Goal: Information Seeking & Learning: Learn about a topic

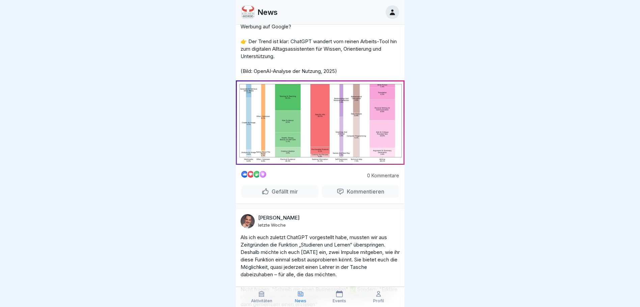
scroll to position [574, 0]
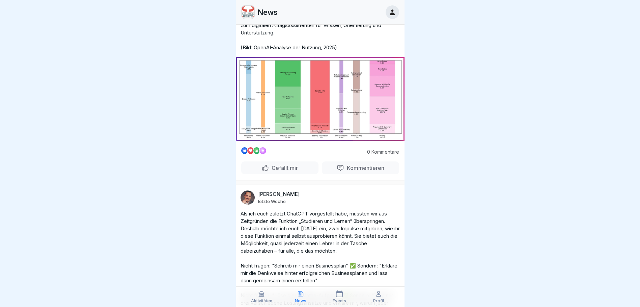
click at [264, 297] on icon at bounding box center [261, 293] width 7 height 7
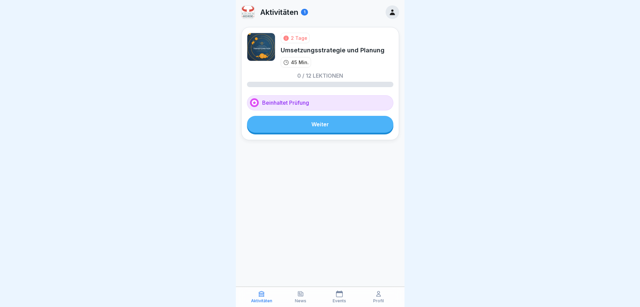
click at [347, 124] on link "Weiter" at bounding box center [320, 124] width 147 height 17
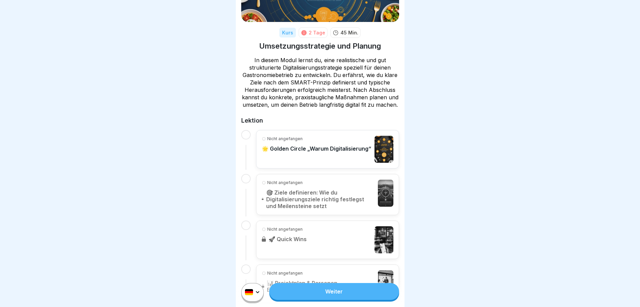
scroll to position [101, 0]
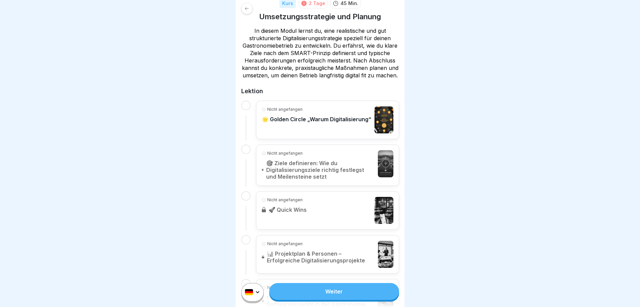
click at [334, 296] on link "Weiter" at bounding box center [334, 291] width 130 height 17
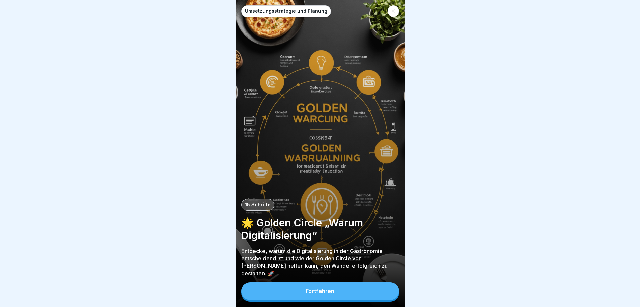
scroll to position [5, 0]
click at [349, 291] on button "Fortfahren" at bounding box center [320, 291] width 158 height 18
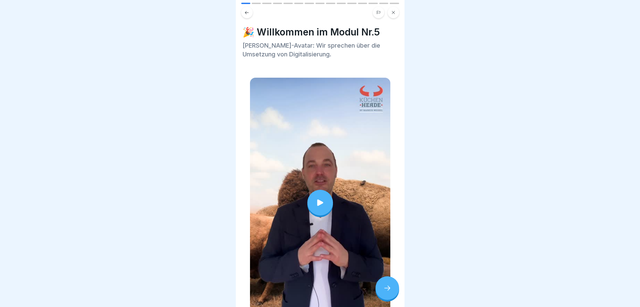
click at [318, 198] on icon at bounding box center [320, 202] width 9 height 9
click at [385, 285] on icon at bounding box center [387, 288] width 8 height 8
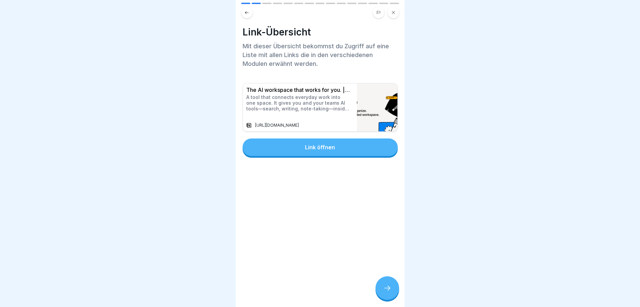
click at [314, 144] on div "Link öffnen" at bounding box center [320, 147] width 30 height 6
click at [393, 286] on div at bounding box center [388, 288] width 24 height 24
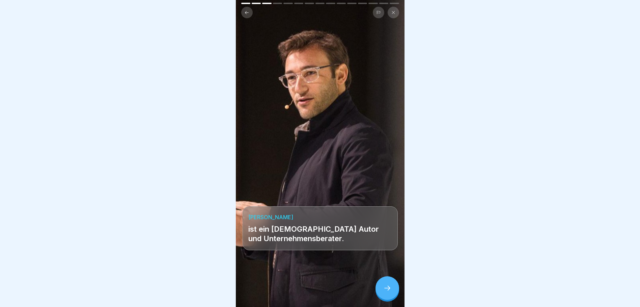
click at [386, 290] on icon at bounding box center [387, 288] width 8 height 8
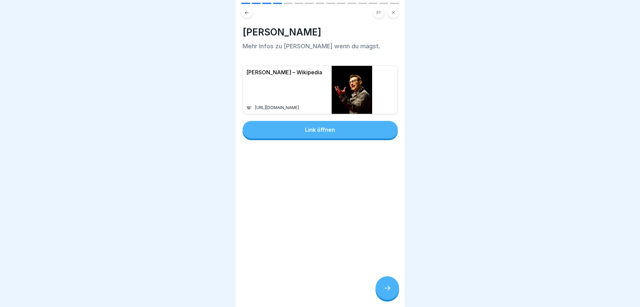
click at [385, 281] on div at bounding box center [388, 288] width 24 height 24
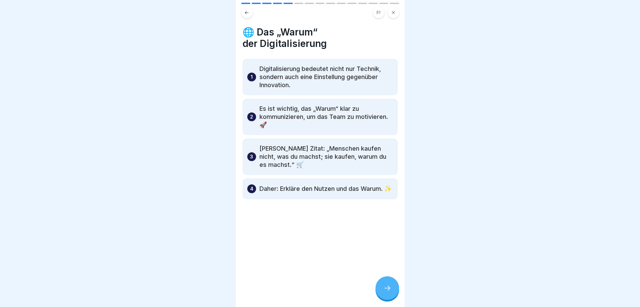
click at [389, 288] on icon at bounding box center [387, 288] width 6 height 5
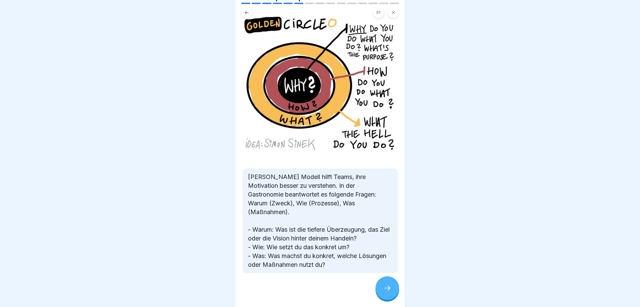
scroll to position [49, 0]
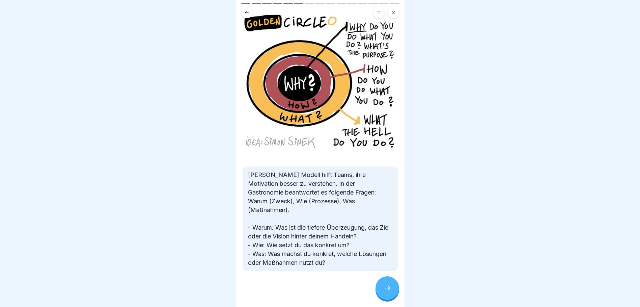
click at [385, 290] on icon at bounding box center [387, 288] width 8 height 8
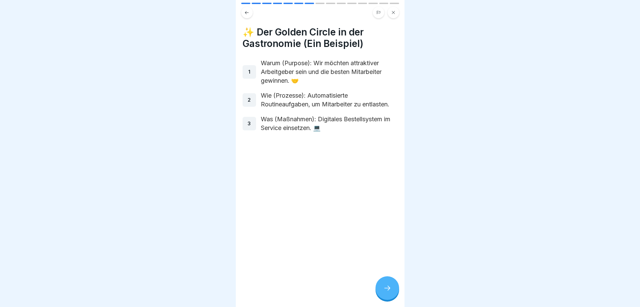
click at [390, 282] on div at bounding box center [388, 288] width 24 height 24
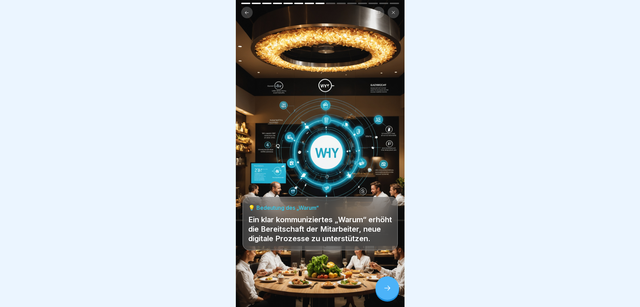
click at [384, 289] on icon at bounding box center [387, 288] width 8 height 8
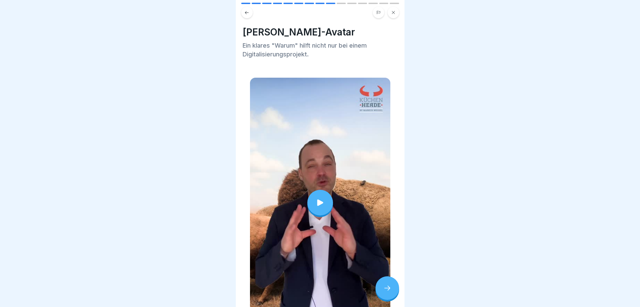
click at [325, 194] on div at bounding box center [321, 203] width 26 height 26
click at [391, 284] on icon at bounding box center [387, 288] width 8 height 8
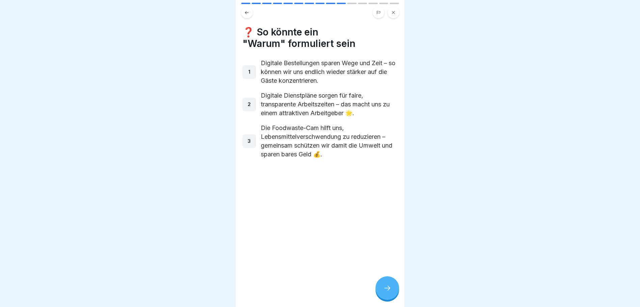
click at [386, 285] on icon at bounding box center [387, 288] width 8 height 8
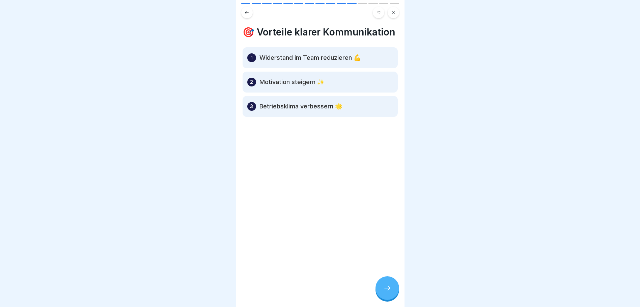
click at [387, 284] on div at bounding box center [388, 288] width 24 height 24
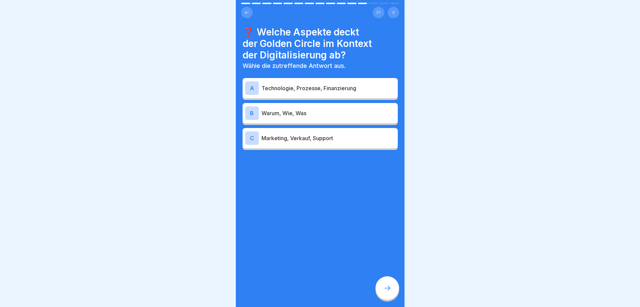
click at [293, 109] on p "Warum, Wie, Was" at bounding box center [329, 113] width 134 height 8
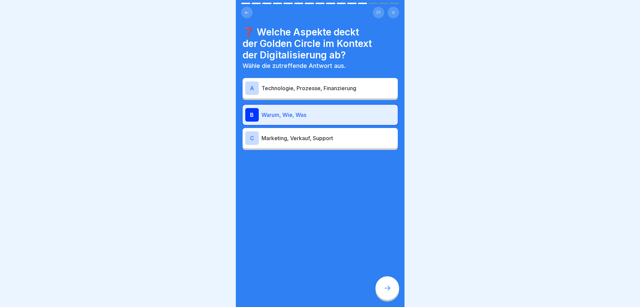
click at [397, 292] on div at bounding box center [388, 288] width 24 height 24
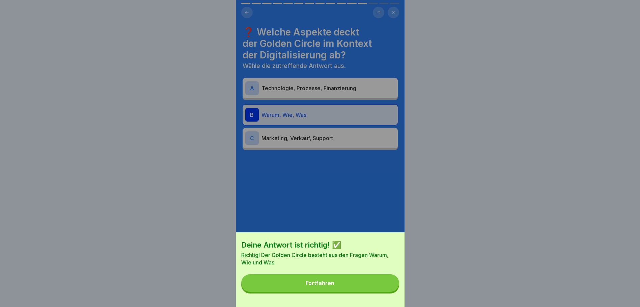
click at [373, 289] on button "Fortfahren" at bounding box center [320, 283] width 158 height 18
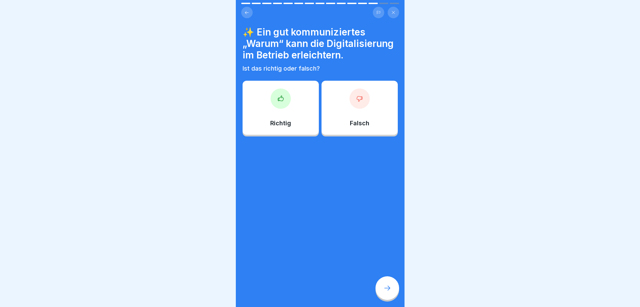
click at [287, 112] on div "Richtig" at bounding box center [281, 108] width 76 height 54
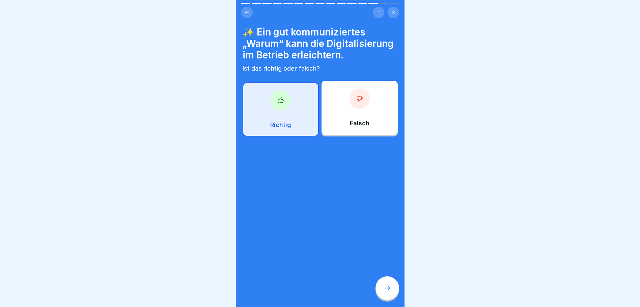
click at [387, 286] on icon at bounding box center [387, 288] width 8 height 8
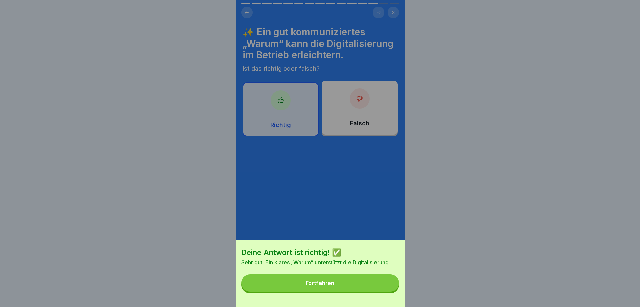
click at [340, 288] on button "Fortfahren" at bounding box center [320, 283] width 158 height 18
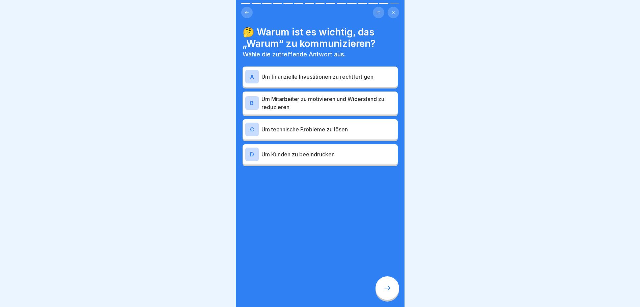
click at [286, 98] on p "Um Mitarbeiter zu motivieren und Widerstand zu reduzieren" at bounding box center [329, 103] width 134 height 16
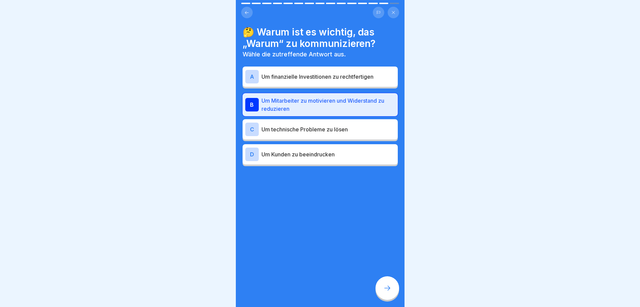
click at [393, 292] on div at bounding box center [388, 288] width 24 height 24
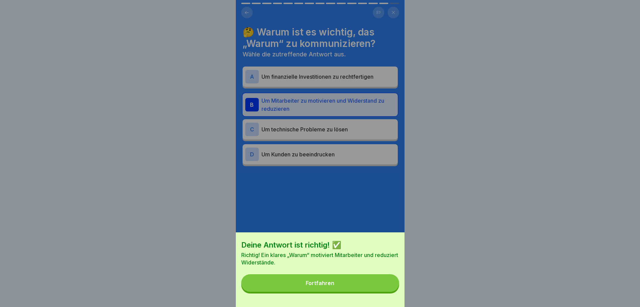
click at [370, 287] on button "Fortfahren" at bounding box center [320, 283] width 158 height 18
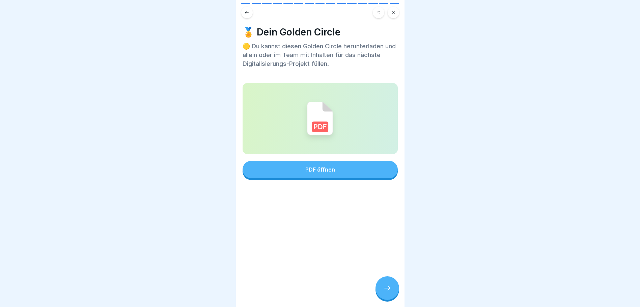
click at [320, 166] on div "PDF öffnen" at bounding box center [320, 169] width 30 height 6
click at [390, 281] on div at bounding box center [388, 288] width 24 height 24
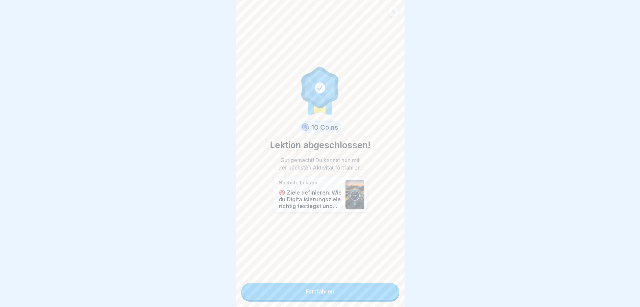
click at [367, 285] on link "Fortfahren" at bounding box center [320, 291] width 158 height 17
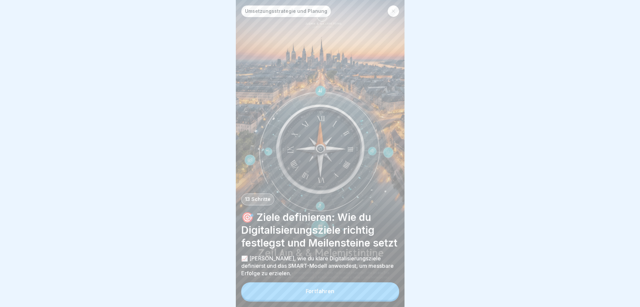
click at [332, 294] on div "Fortfahren" at bounding box center [320, 291] width 29 height 6
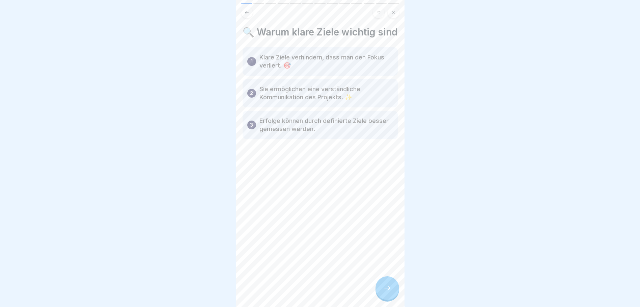
click at [386, 289] on div at bounding box center [388, 288] width 24 height 24
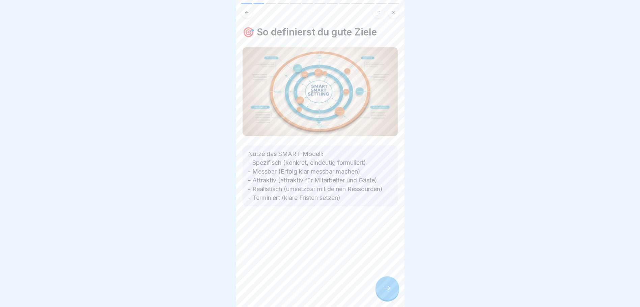
click at [384, 292] on icon at bounding box center [387, 288] width 8 height 8
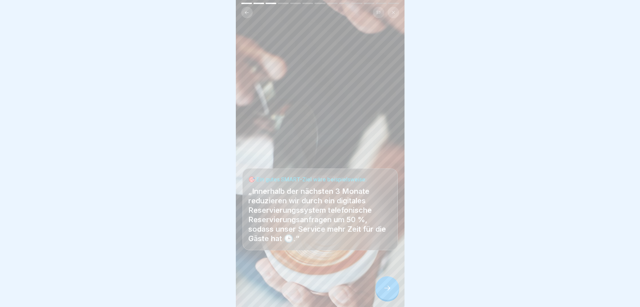
click at [388, 292] on icon at bounding box center [387, 288] width 8 height 8
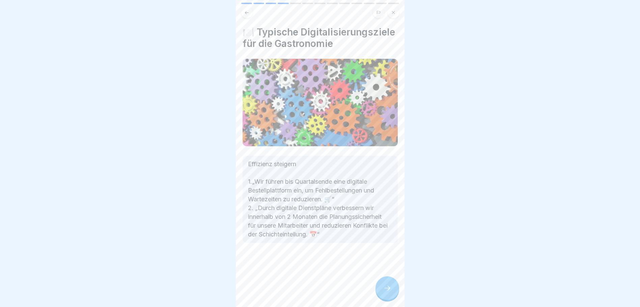
click at [386, 291] on icon at bounding box center [387, 288] width 8 height 8
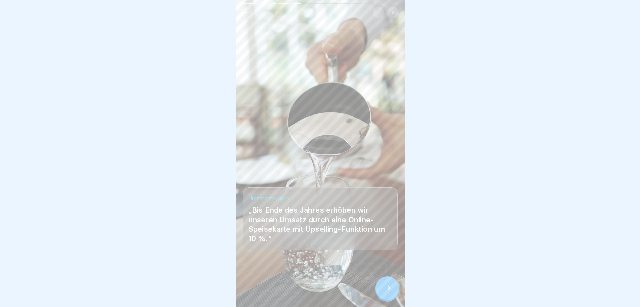
click at [387, 291] on icon at bounding box center [387, 288] width 8 height 8
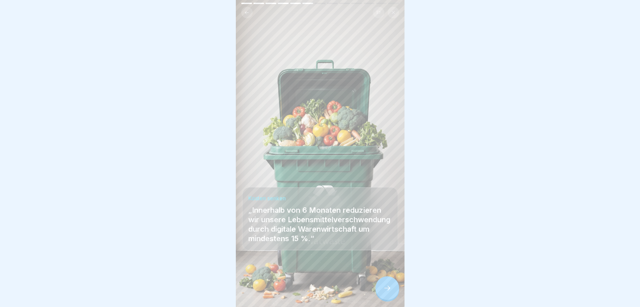
click at [378, 287] on div at bounding box center [388, 288] width 24 height 24
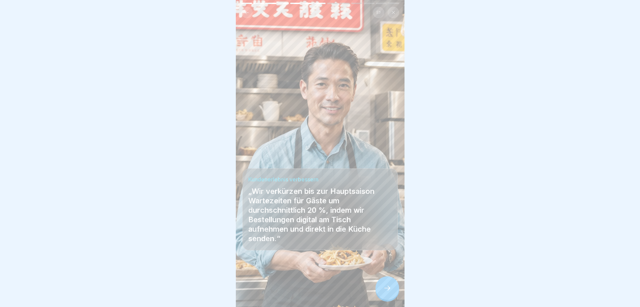
click at [390, 291] on icon at bounding box center [387, 288] width 8 height 8
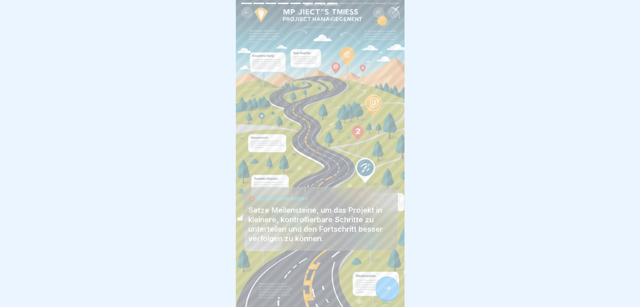
click at [390, 291] on icon at bounding box center [387, 288] width 8 height 8
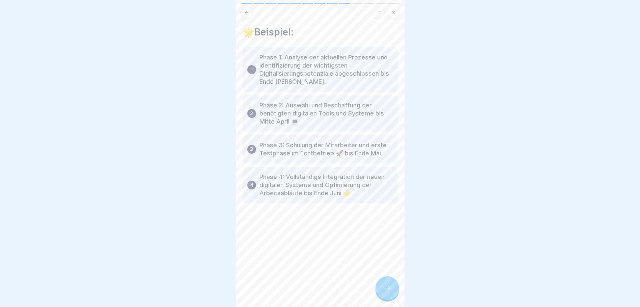
click at [387, 292] on icon at bounding box center [387, 288] width 8 height 8
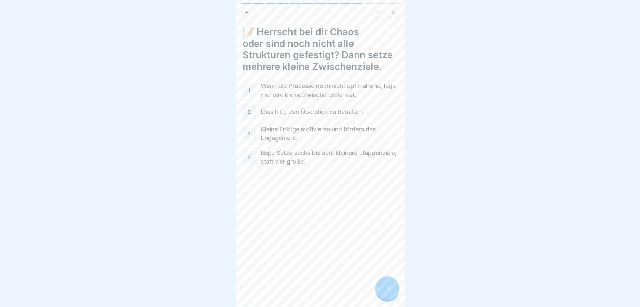
click at [398, 296] on div at bounding box center [388, 288] width 24 height 24
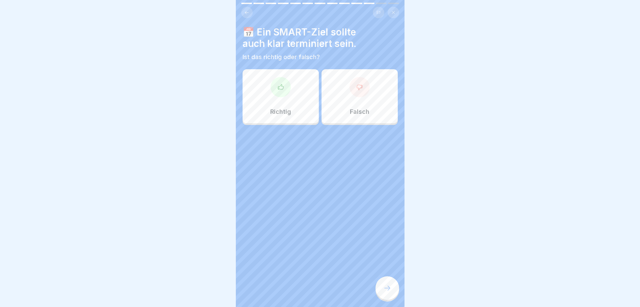
click at [284, 87] on div at bounding box center [281, 87] width 20 height 20
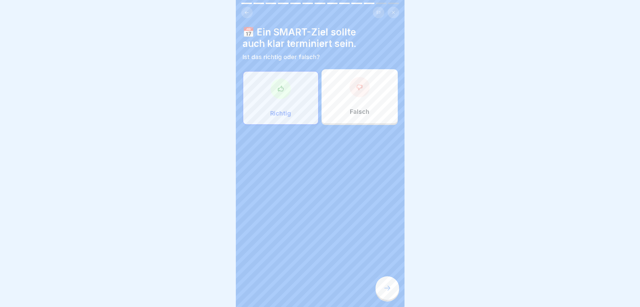
click at [387, 291] on icon at bounding box center [387, 288] width 8 height 8
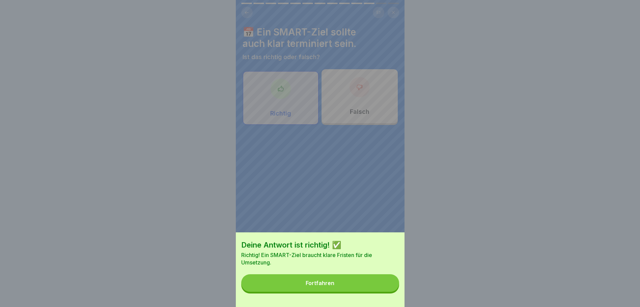
click at [345, 285] on button "Fortfahren" at bounding box center [320, 283] width 158 height 18
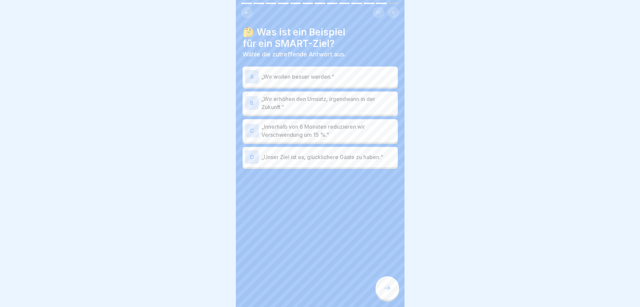
click at [339, 130] on p "„Innerhalb von 6 Monaten reduzieren wir Verschwendung um 15 %.”" at bounding box center [329, 131] width 134 height 16
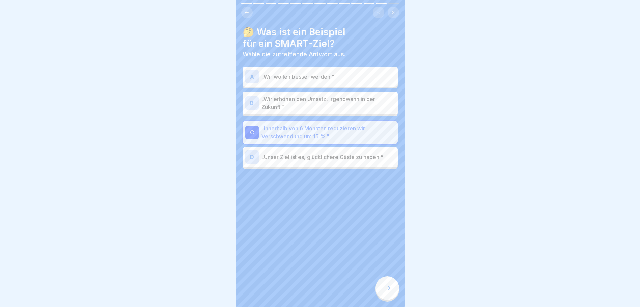
click at [388, 292] on icon at bounding box center [387, 288] width 8 height 8
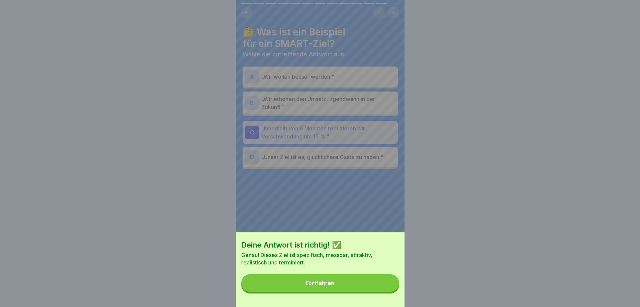
click at [367, 287] on button "Fortfahren" at bounding box center [320, 283] width 158 height 18
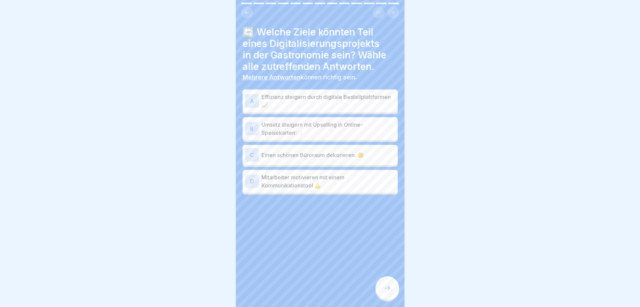
click at [281, 96] on p "Effizienz steigern durch digitale Bestellplattformen 📈" at bounding box center [329, 101] width 134 height 16
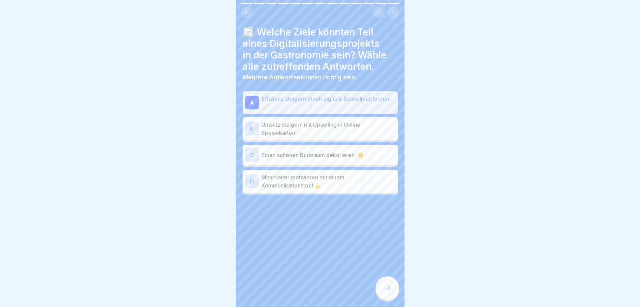
click at [337, 129] on p "Umsatz steigern mit Upselling in Online-Speisekarten🍽️" at bounding box center [329, 129] width 134 height 16
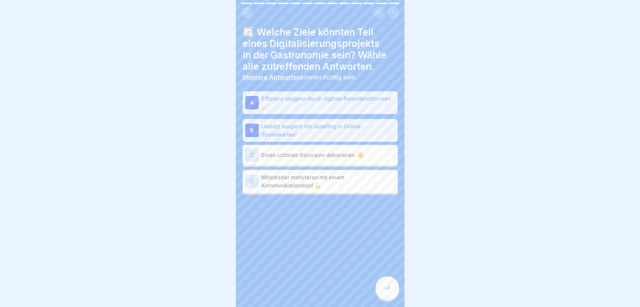
click at [385, 292] on icon at bounding box center [387, 288] width 8 height 8
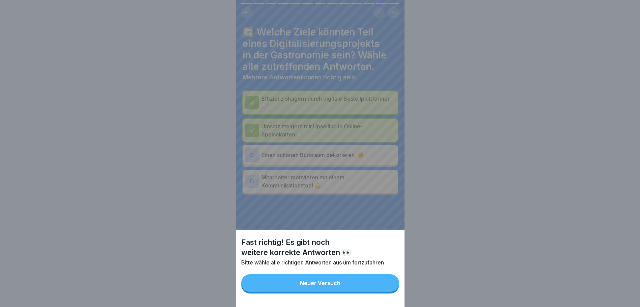
click at [373, 290] on button "Neuer Versuch" at bounding box center [320, 283] width 158 height 18
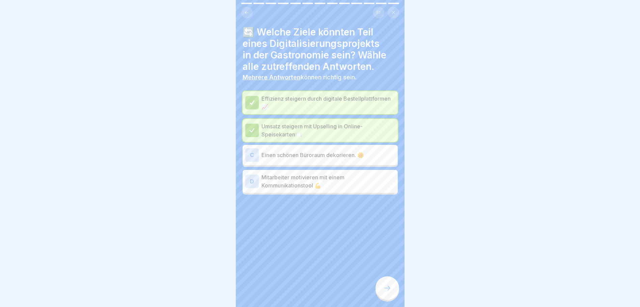
click at [328, 181] on p "Mitarbeiter motivieren mit einem Kommunikationstool 💪" at bounding box center [329, 181] width 134 height 16
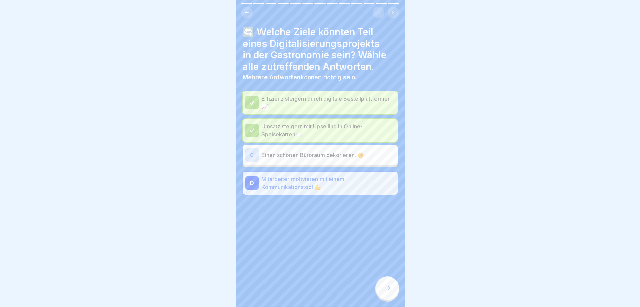
click at [389, 292] on icon at bounding box center [387, 288] width 8 height 8
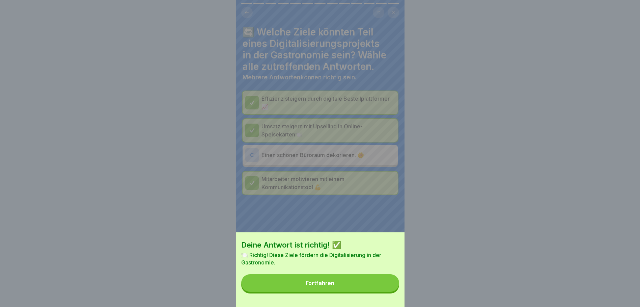
click at [382, 292] on button "Fortfahren" at bounding box center [320, 283] width 158 height 18
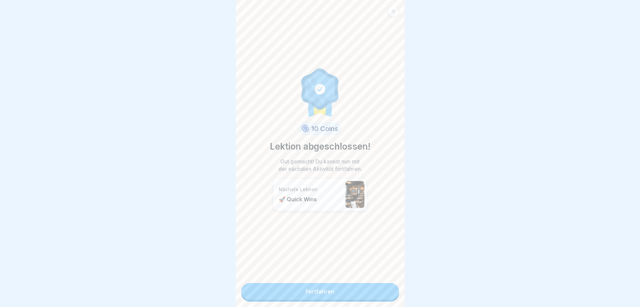
click at [333, 295] on link "Fortfahren" at bounding box center [320, 291] width 158 height 17
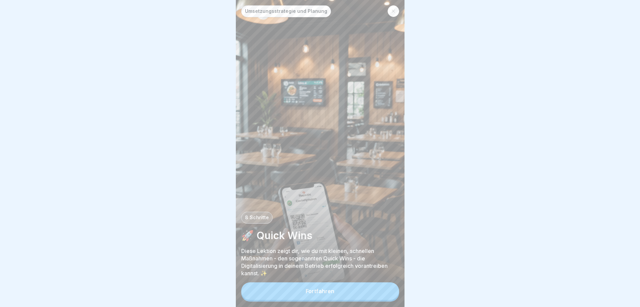
click at [314, 294] on div "Fortfahren" at bounding box center [320, 291] width 29 height 6
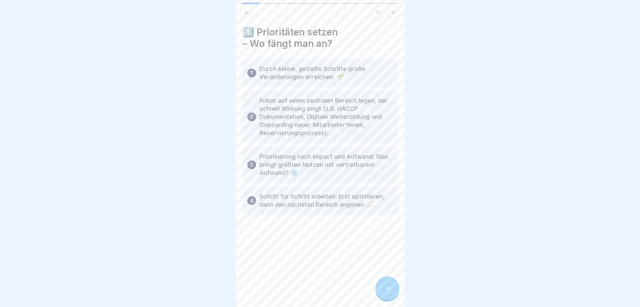
click at [391, 292] on icon at bounding box center [387, 288] width 8 height 8
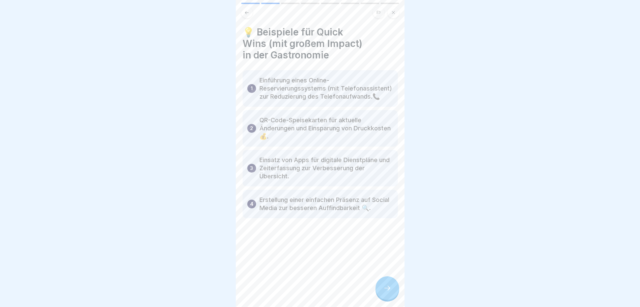
click at [384, 288] on div at bounding box center [388, 288] width 24 height 24
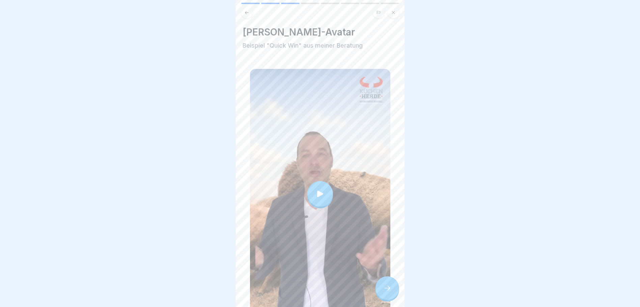
click at [320, 182] on div at bounding box center [321, 194] width 26 height 26
click at [386, 282] on div at bounding box center [388, 288] width 24 height 24
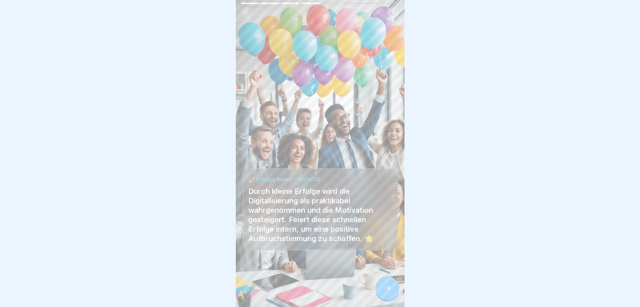
click at [388, 292] on icon at bounding box center [387, 288] width 8 height 8
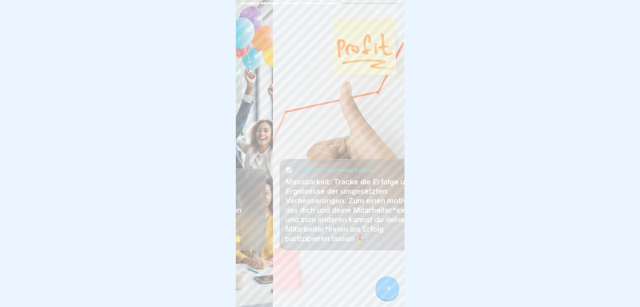
click at [318, 211] on p "Messbarkeit: Tracke die Erfolge und Ergebnisse der umgesetzten Verbesserungen. …" at bounding box center [358, 210] width 144 height 66
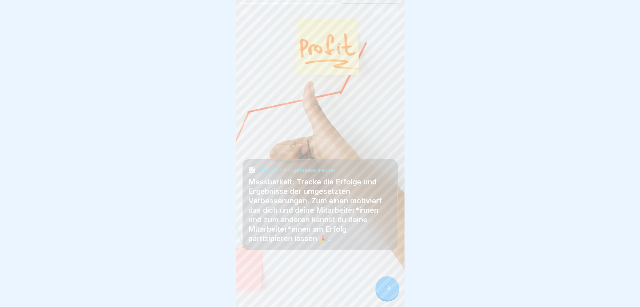
click at [391, 292] on icon at bounding box center [387, 288] width 8 height 8
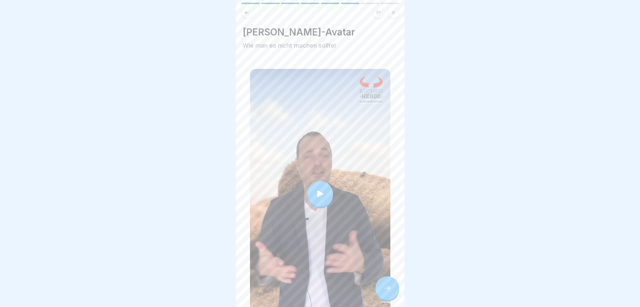
click at [327, 192] on div at bounding box center [321, 194] width 26 height 26
click at [396, 293] on div at bounding box center [388, 288] width 24 height 24
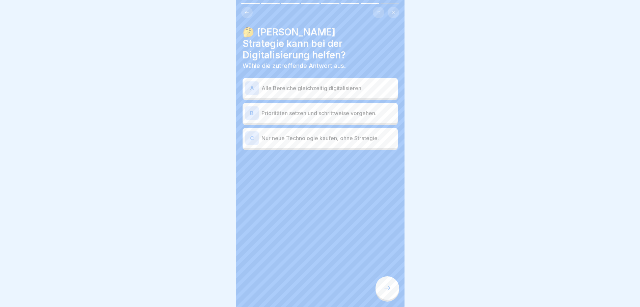
click at [311, 109] on p "Prioritäten setzen und schrittweise vorgehen." at bounding box center [329, 113] width 134 height 8
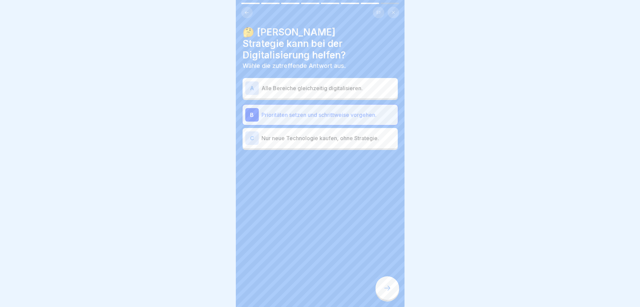
click at [390, 288] on div at bounding box center [388, 288] width 24 height 24
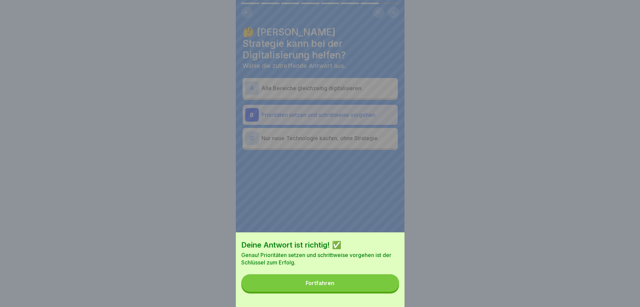
click at [379, 290] on button "Fortfahren" at bounding box center [320, 283] width 158 height 18
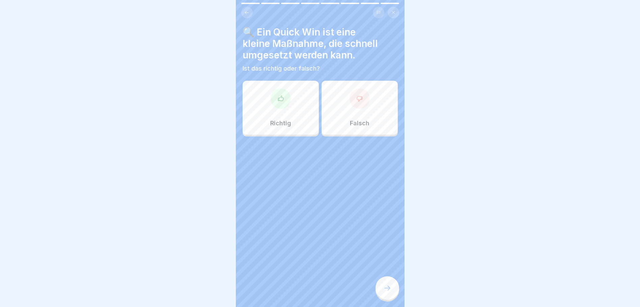
click at [286, 110] on div "Richtig" at bounding box center [281, 108] width 76 height 54
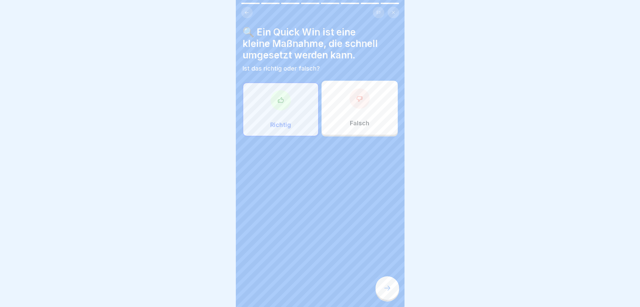
click at [388, 292] on icon at bounding box center [387, 288] width 8 height 8
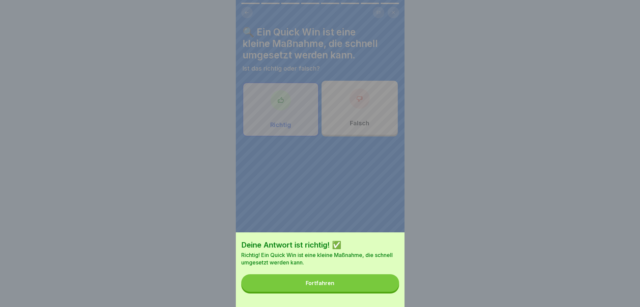
click at [359, 283] on button "Fortfahren" at bounding box center [320, 283] width 158 height 18
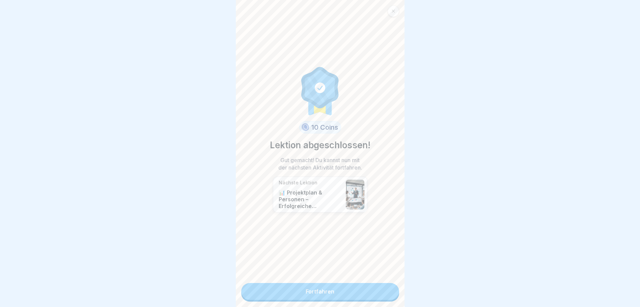
click at [325, 292] on link "Fortfahren" at bounding box center [320, 291] width 158 height 17
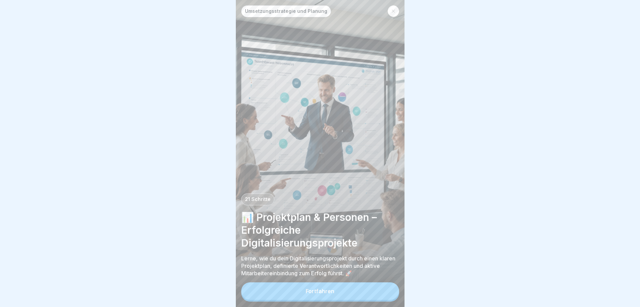
click at [338, 297] on button "Fortfahren" at bounding box center [320, 291] width 158 height 18
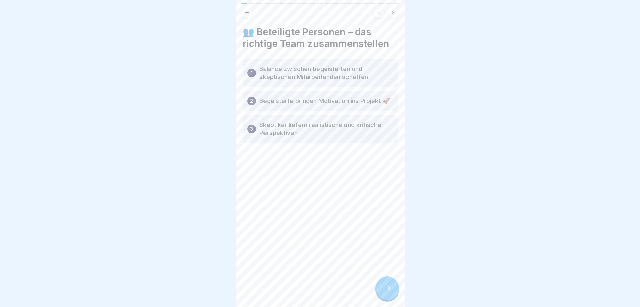
click at [381, 285] on div at bounding box center [388, 288] width 24 height 24
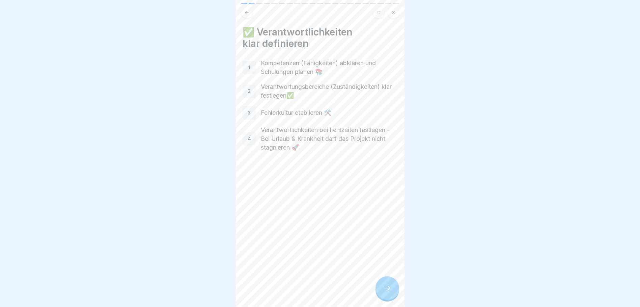
click at [386, 290] on div at bounding box center [388, 288] width 24 height 24
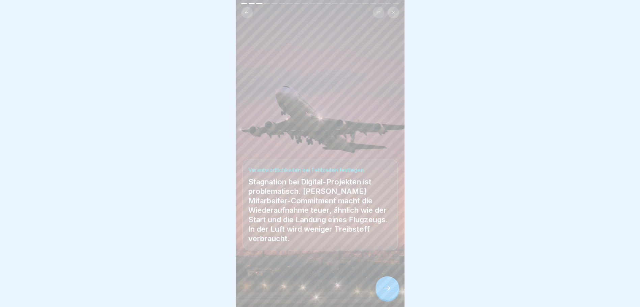
click at [386, 290] on div at bounding box center [388, 288] width 24 height 24
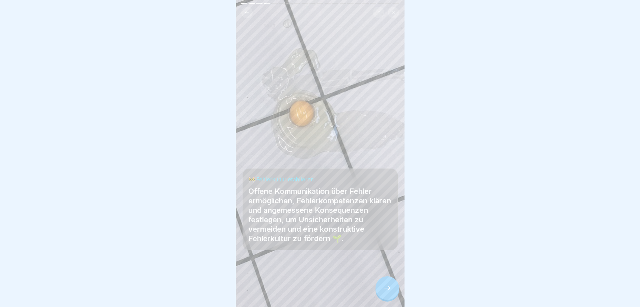
click at [386, 290] on div at bounding box center [388, 288] width 24 height 24
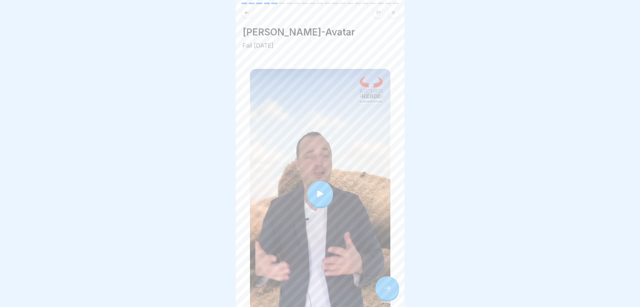
click at [317, 181] on div at bounding box center [321, 194] width 26 height 26
click at [381, 294] on div at bounding box center [388, 288] width 24 height 24
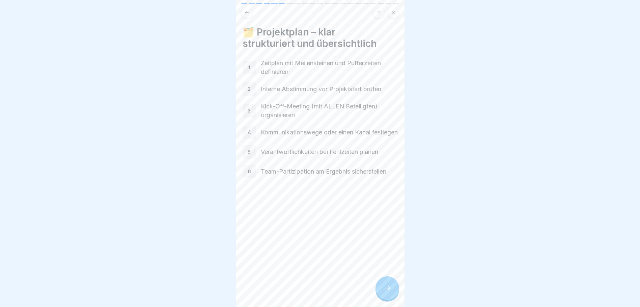
click at [396, 291] on div at bounding box center [388, 288] width 24 height 24
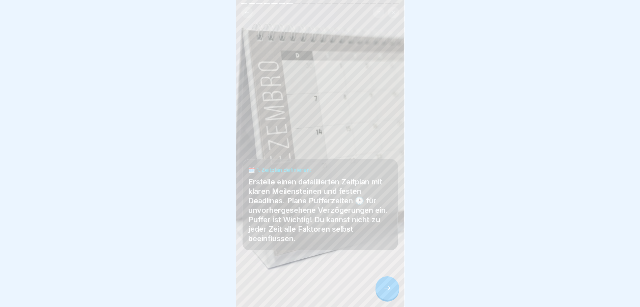
click at [391, 298] on div at bounding box center [388, 288] width 24 height 24
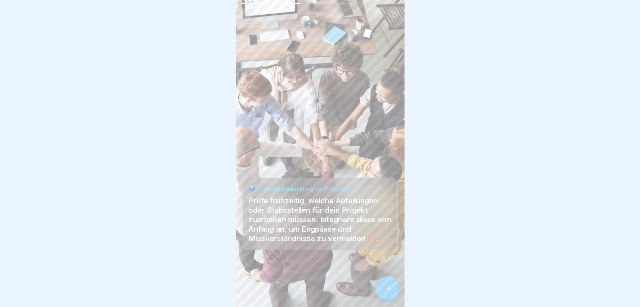
click at [382, 292] on div at bounding box center [388, 288] width 24 height 24
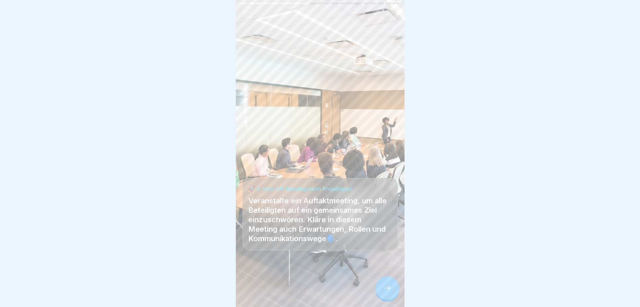
click at [393, 296] on div at bounding box center [388, 288] width 24 height 24
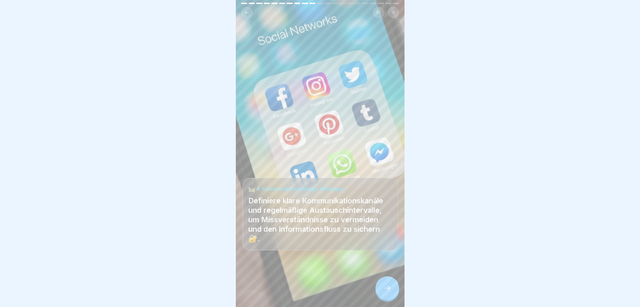
click at [389, 292] on icon at bounding box center [387, 288] width 8 height 8
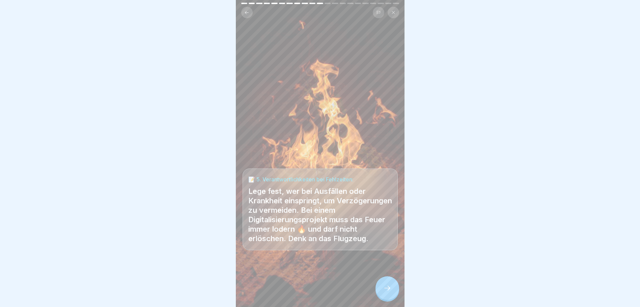
click at [384, 292] on icon at bounding box center [387, 288] width 8 height 8
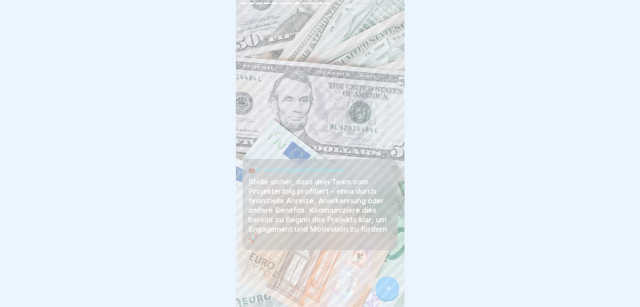
click at [385, 288] on div at bounding box center [388, 288] width 24 height 24
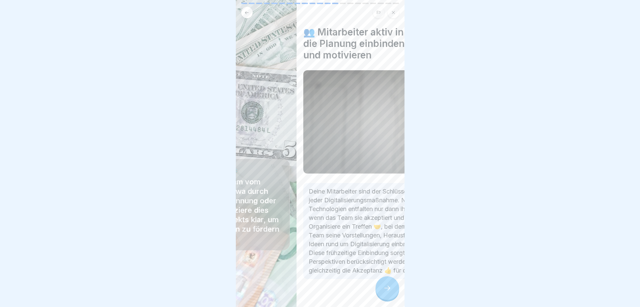
click at [309, 251] on p "Deine Mitarbeiter sind der Schlüssel zum Erfolg jeder Digitalisierungsmaßnahme.…" at bounding box center [381, 231] width 144 height 88
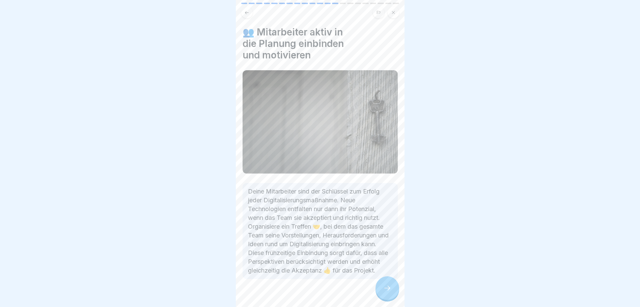
click at [390, 290] on div at bounding box center [388, 288] width 24 height 24
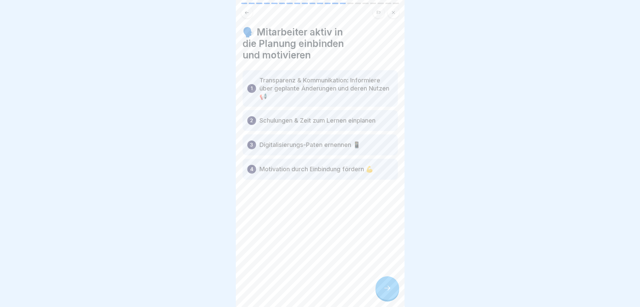
click at [389, 289] on div at bounding box center [388, 288] width 24 height 24
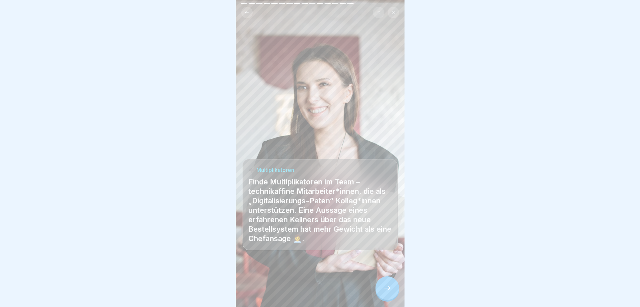
click at [392, 295] on div at bounding box center [388, 288] width 24 height 24
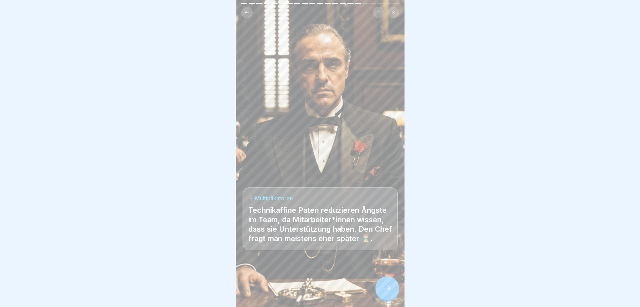
click at [383, 289] on div at bounding box center [388, 288] width 24 height 24
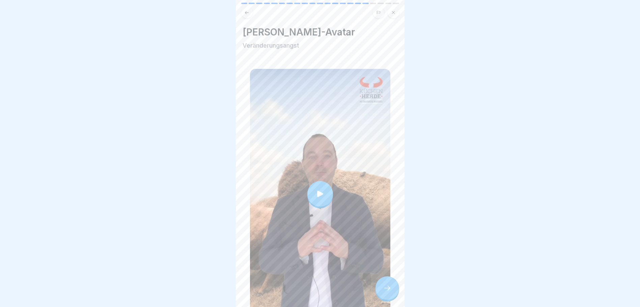
click at [322, 185] on div at bounding box center [321, 194] width 26 height 26
click at [392, 292] on div at bounding box center [388, 288] width 24 height 24
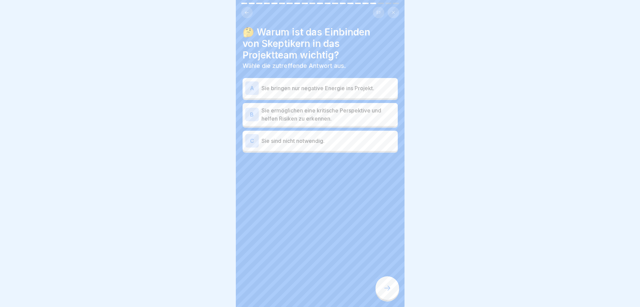
click at [314, 113] on p "Sie ermöglichen eine kritische Perspektive und helfen Risiken zu erkennen." at bounding box center [329, 114] width 134 height 16
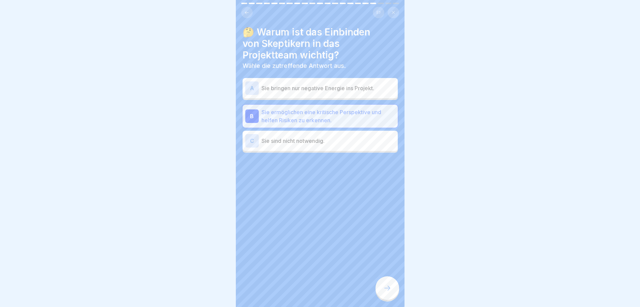
click at [387, 287] on div at bounding box center [388, 288] width 24 height 24
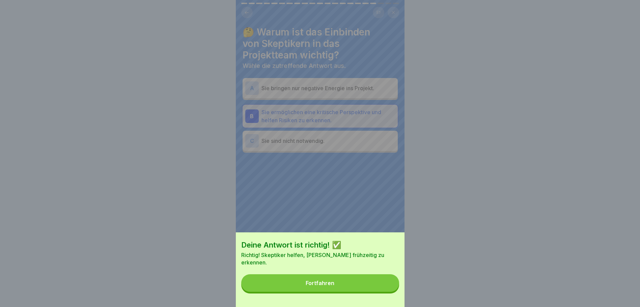
click at [371, 282] on button "Fortfahren" at bounding box center [320, 283] width 158 height 18
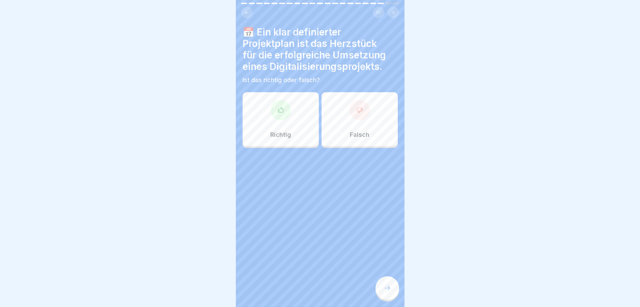
click at [282, 111] on icon at bounding box center [280, 110] width 7 height 7
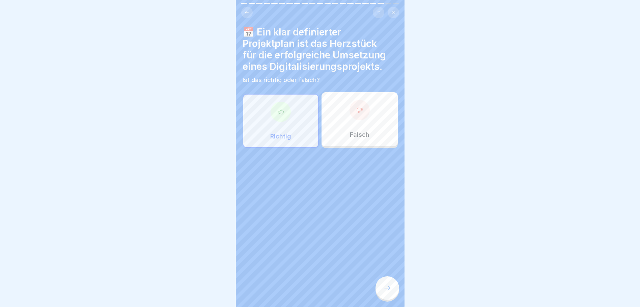
click at [386, 288] on div at bounding box center [388, 288] width 24 height 24
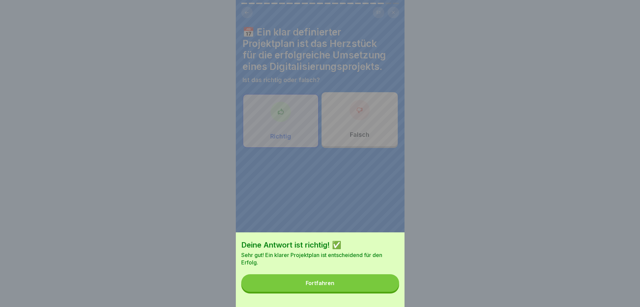
click at [377, 289] on button "Fortfahren" at bounding box center [320, 283] width 158 height 18
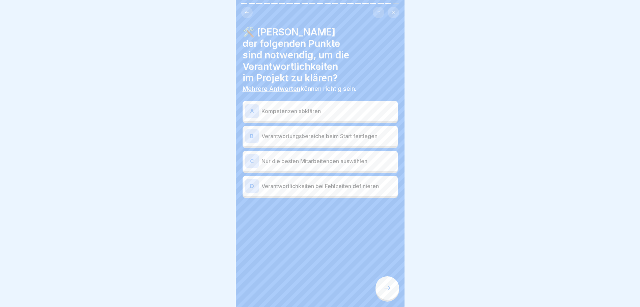
click at [290, 104] on div "A Kompetenzen abklären" at bounding box center [320, 111] width 150 height 14
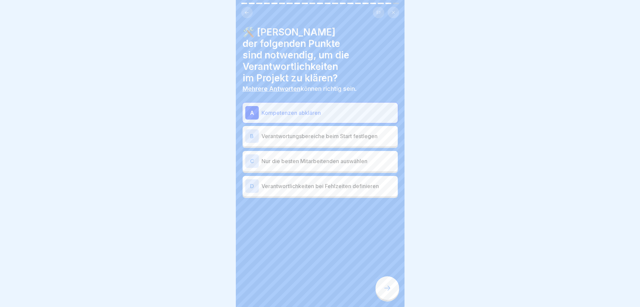
click at [343, 132] on p "Verantwortungsbereiche beim Start festlegen" at bounding box center [329, 136] width 134 height 8
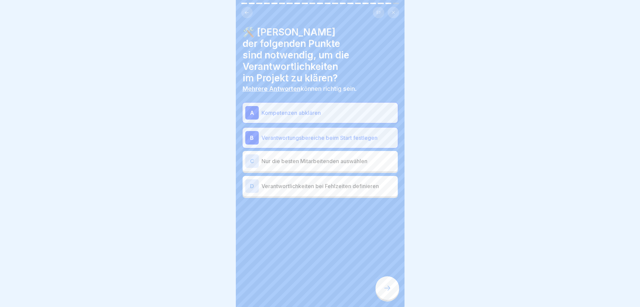
click at [302, 182] on p "Verantwortlichkeiten bei Fehlzeiten definieren" at bounding box center [329, 186] width 134 height 8
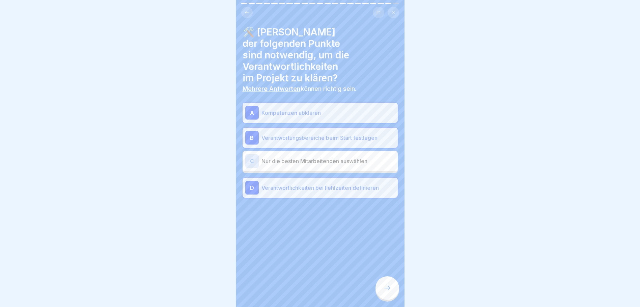
click at [392, 292] on div at bounding box center [388, 288] width 24 height 24
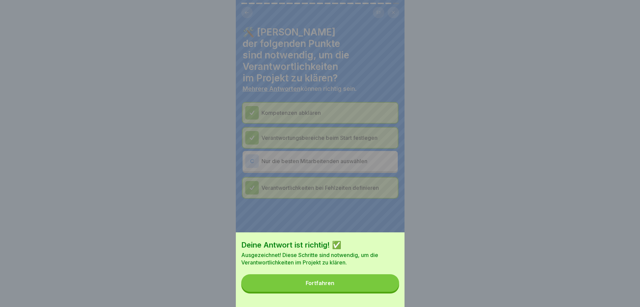
click at [382, 286] on button "Fortfahren" at bounding box center [320, 283] width 158 height 18
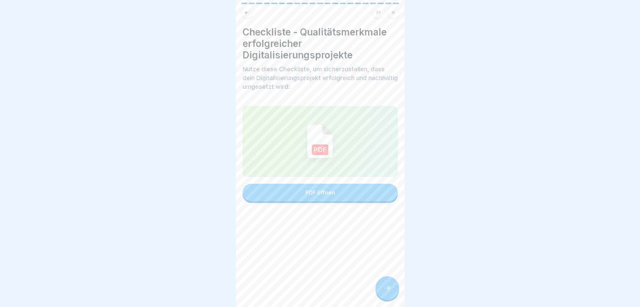
click at [326, 192] on div "PDF öffnen" at bounding box center [320, 192] width 30 height 6
click at [387, 290] on icon at bounding box center [387, 288] width 8 height 8
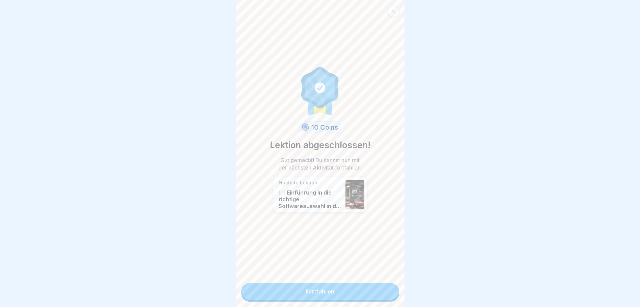
click at [338, 289] on link "Fortfahren" at bounding box center [320, 291] width 158 height 17
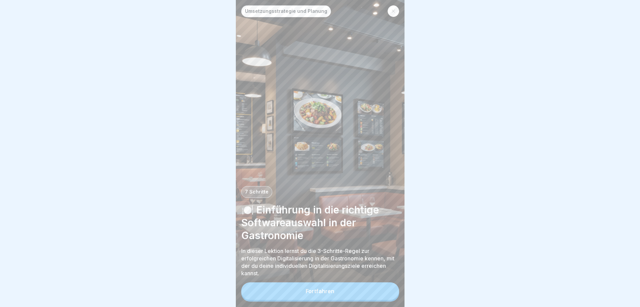
click at [330, 294] on div "Fortfahren" at bounding box center [320, 291] width 29 height 6
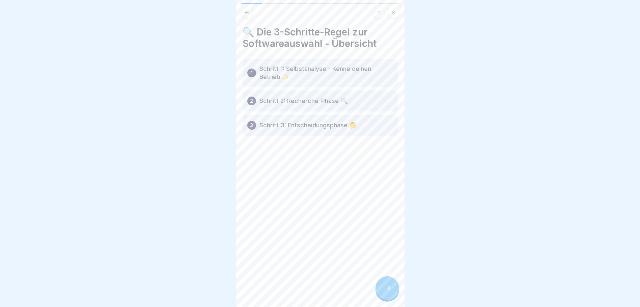
click at [388, 291] on icon at bounding box center [387, 288] width 8 height 8
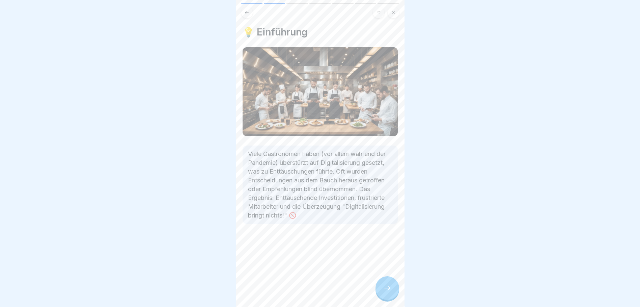
click at [381, 294] on div at bounding box center [388, 288] width 24 height 24
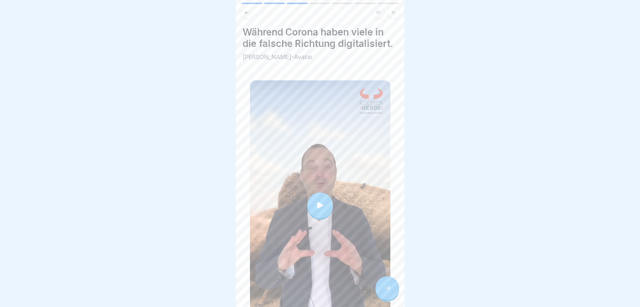
click at [319, 202] on icon at bounding box center [320, 205] width 6 height 6
click at [380, 289] on div at bounding box center [388, 288] width 24 height 24
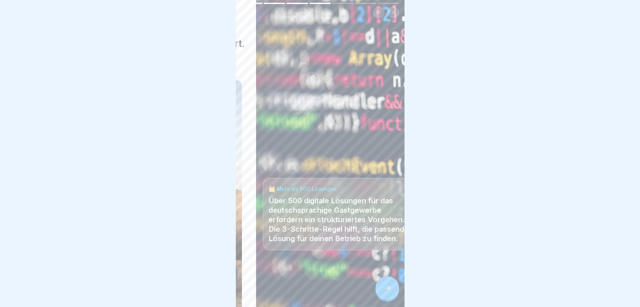
click at [269, 211] on p "Über 500 digitale Lösungen für das deutschsprachige Gastgewerbe erfordern ein s…" at bounding box center [341, 219] width 144 height 47
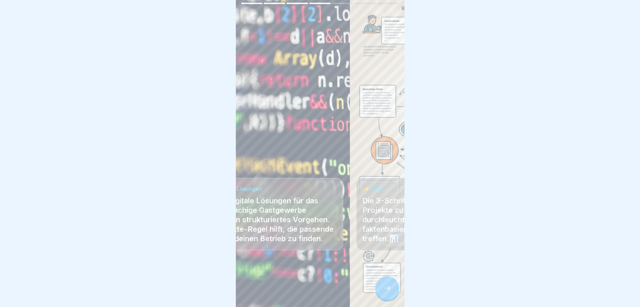
click at [181, 202] on body "Umsetzungsstrategie und Planung 7 Schritte 🍽️ Einführung in die richtige Softwa…" at bounding box center [320, 153] width 640 height 307
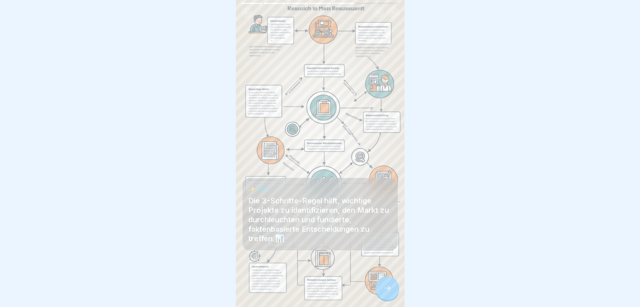
click at [383, 287] on div at bounding box center [388, 288] width 24 height 24
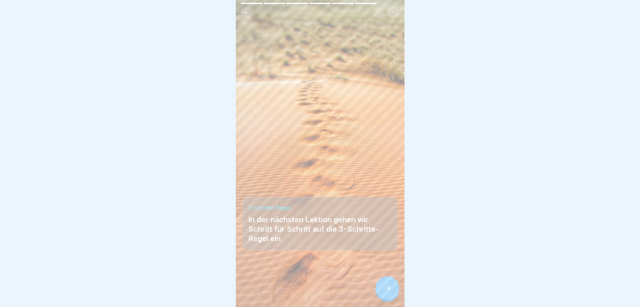
click at [389, 290] on icon at bounding box center [387, 288] width 6 height 5
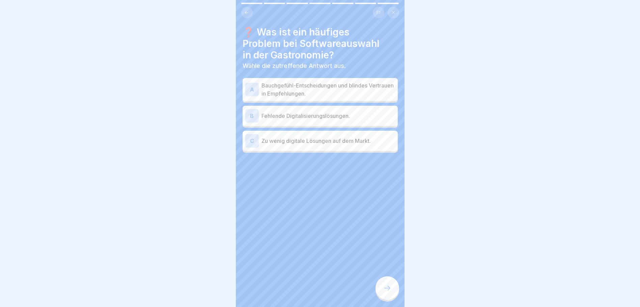
click at [329, 91] on p "Bauchgefühl-Entscheidungen und blindes Vertrauen in Empfehlungen." at bounding box center [329, 89] width 134 height 16
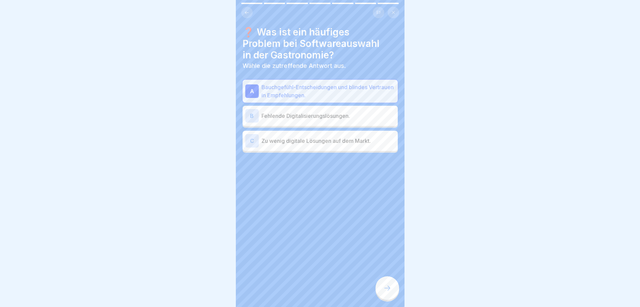
click at [386, 292] on icon at bounding box center [387, 288] width 8 height 8
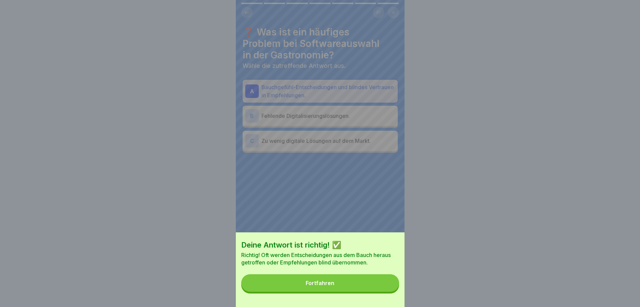
click at [384, 292] on button "Fortfahren" at bounding box center [320, 283] width 158 height 18
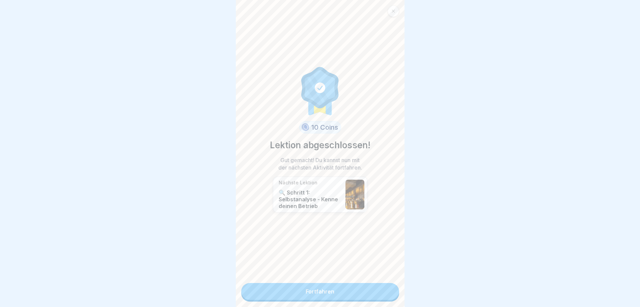
click at [335, 293] on link "Fortfahren" at bounding box center [320, 291] width 158 height 17
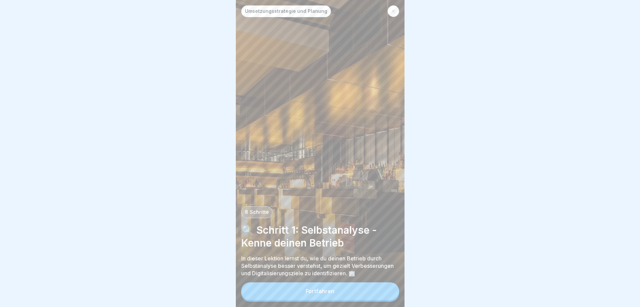
click at [331, 294] on div "Fortfahren" at bounding box center [320, 291] width 29 height 6
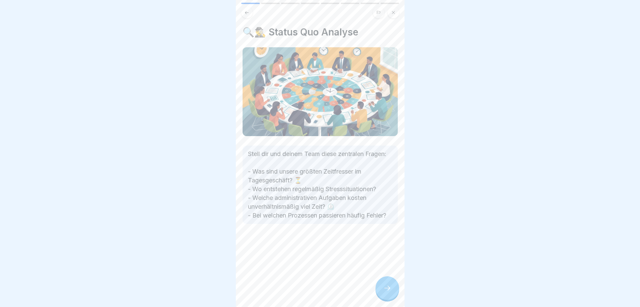
click at [395, 300] on div at bounding box center [388, 288] width 24 height 24
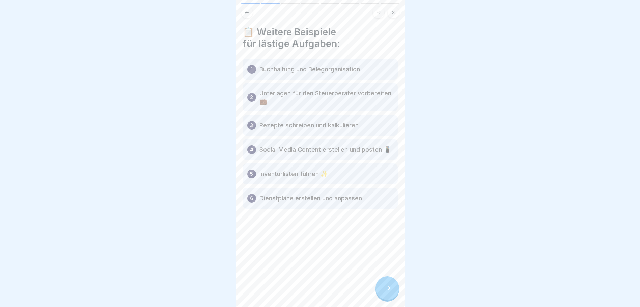
click at [382, 292] on div at bounding box center [388, 288] width 24 height 24
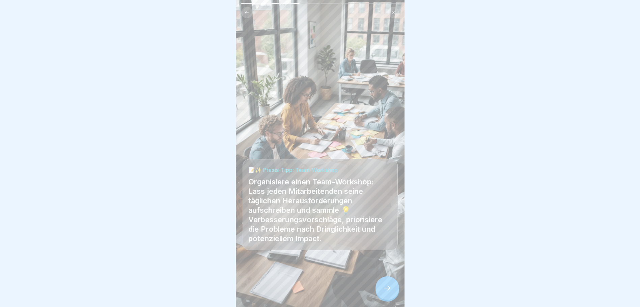
click at [384, 292] on icon at bounding box center [387, 288] width 8 height 8
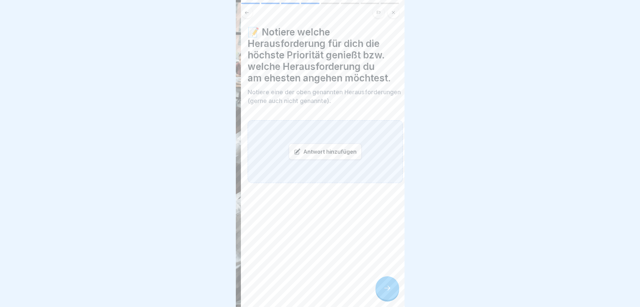
click at [458, 208] on body "Umsetzungsstrategie und Planung 8 Schritte 🔍 Schritt 1: Selbstanalyse - Kenne d…" at bounding box center [320, 153] width 640 height 307
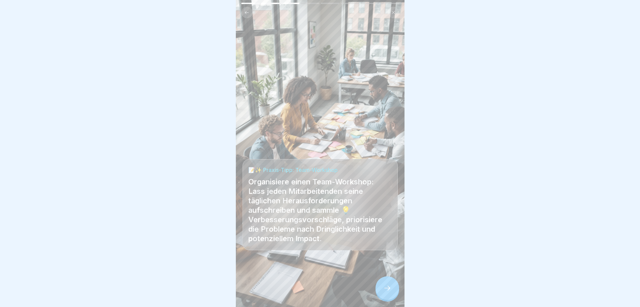
click at [463, 211] on body "Umsetzungsstrategie und Planung 8 Schritte 🔍 Schritt 1: Selbstanalyse - Kenne d…" at bounding box center [320, 153] width 640 height 307
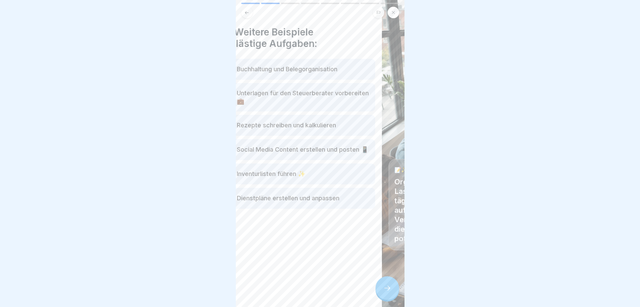
click at [369, 151] on p "Social Media Content erstellen und posten 📱" at bounding box center [303, 149] width 132 height 8
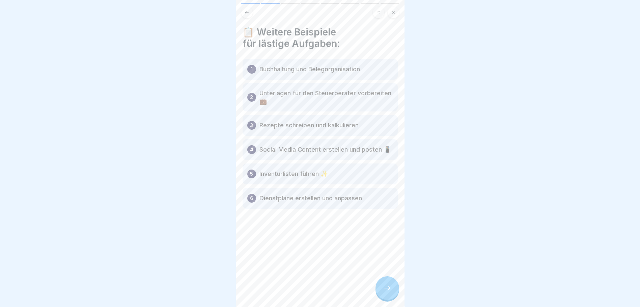
click at [387, 290] on icon at bounding box center [387, 288] width 8 height 8
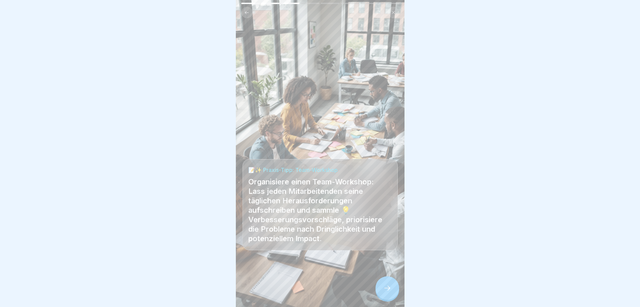
click at [387, 291] on icon at bounding box center [387, 288] width 8 height 8
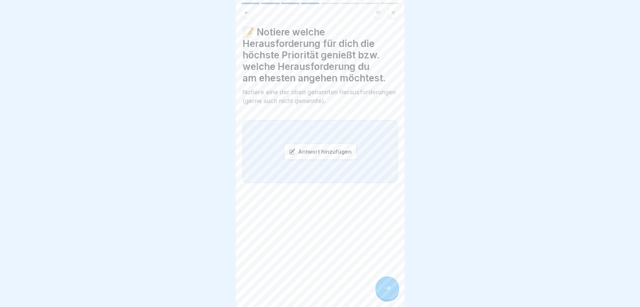
click at [329, 147] on div "Antwort hinzufügen" at bounding box center [320, 151] width 73 height 16
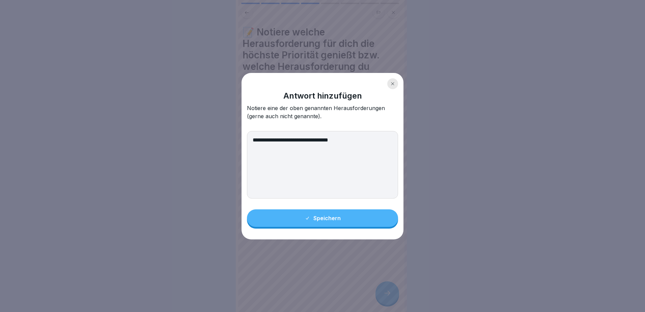
type textarea "**********"
click at [333, 217] on div "Speichern" at bounding box center [323, 218] width 36 height 6
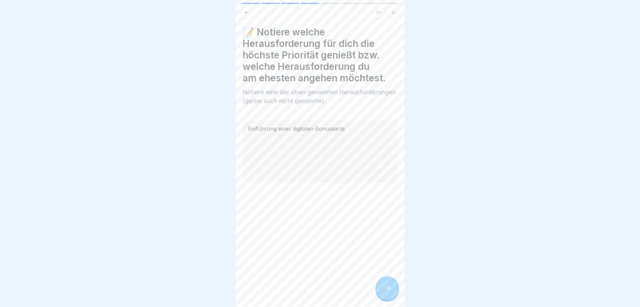
click at [390, 291] on icon at bounding box center [387, 288] width 8 height 8
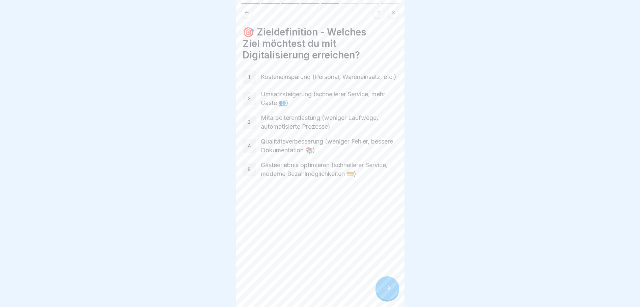
click at [386, 287] on div at bounding box center [388, 288] width 24 height 24
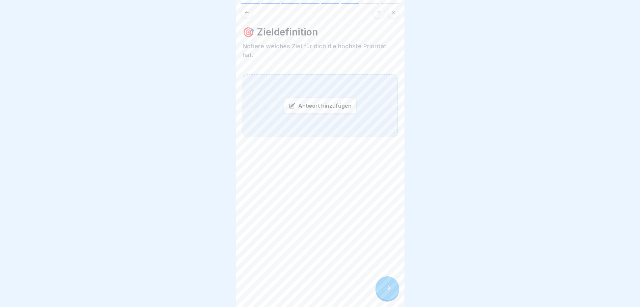
click at [248, 14] on icon at bounding box center [246, 12] width 5 height 5
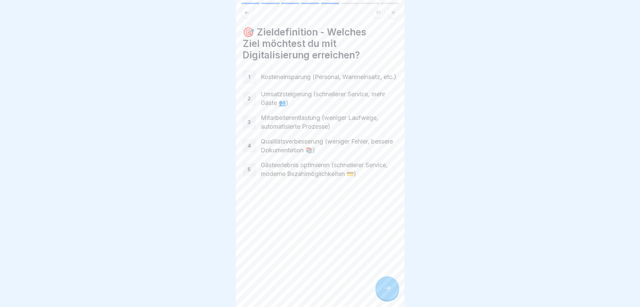
click at [282, 168] on p "Gästeerlebnis optimieren (schnellerer Service, moderne Bezahlmöglichkeiten 💳)" at bounding box center [329, 170] width 137 height 18
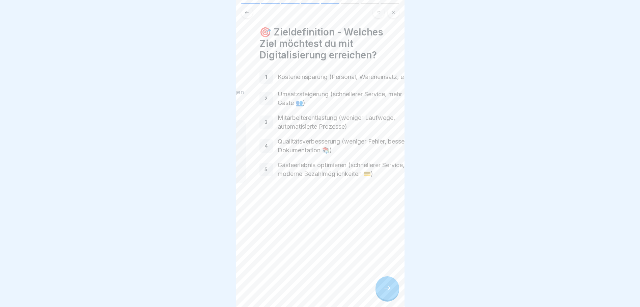
click at [302, 169] on p "Gästeerlebnis optimieren (schnellerer Service, moderne Bezahlmöglichkeiten 💳)" at bounding box center [346, 170] width 137 height 18
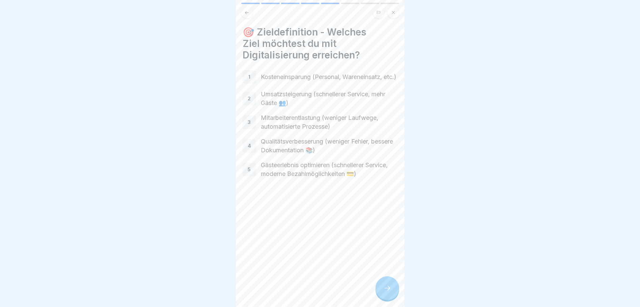
click at [392, 292] on div at bounding box center [388, 288] width 24 height 24
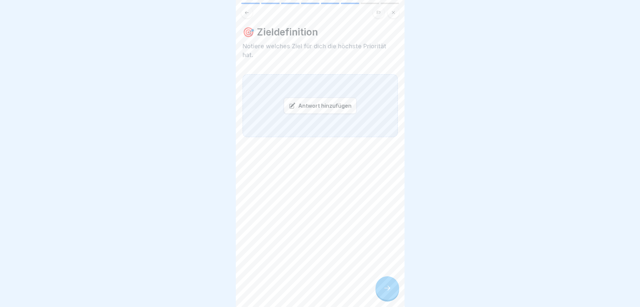
click at [316, 108] on div "Antwort hinzufügen" at bounding box center [320, 106] width 73 height 16
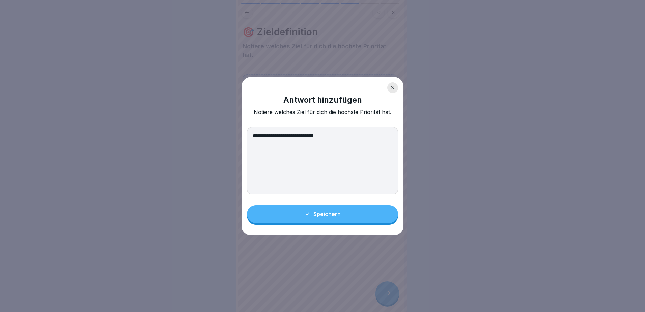
type textarea "**********"
click at [353, 216] on button "Speichern" at bounding box center [322, 214] width 151 height 18
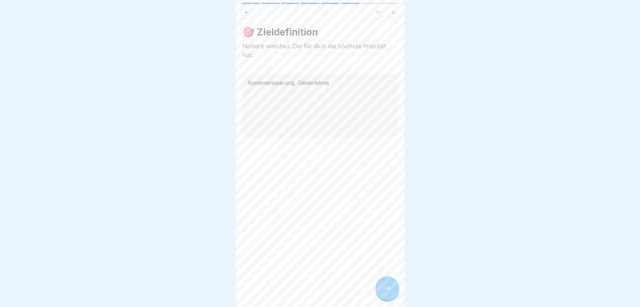
click at [383, 290] on div at bounding box center [388, 288] width 24 height 24
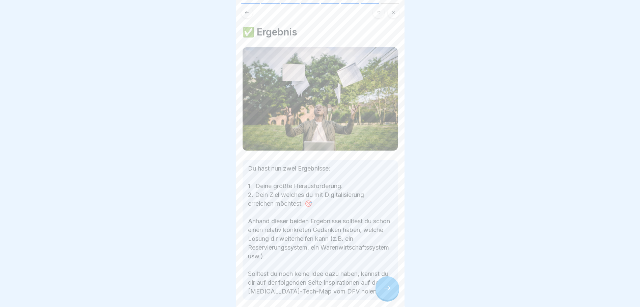
scroll to position [30, 0]
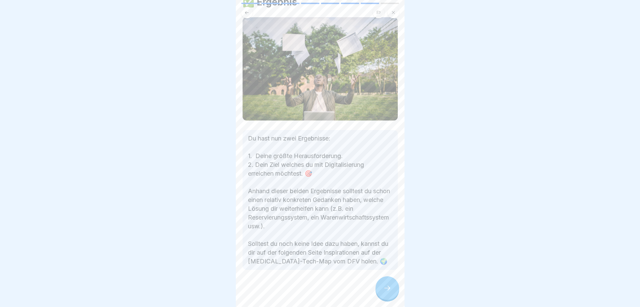
click at [386, 291] on icon at bounding box center [387, 288] width 8 height 8
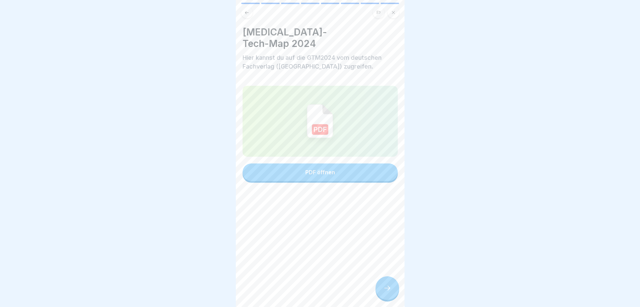
click at [330, 169] on div "PDF öffnen" at bounding box center [320, 172] width 30 height 6
click at [384, 292] on icon at bounding box center [387, 288] width 8 height 8
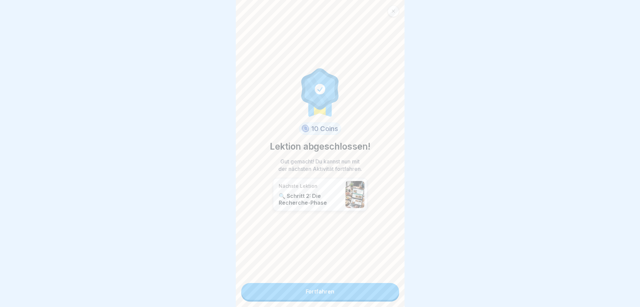
click at [373, 292] on link "Fortfahren" at bounding box center [320, 291] width 158 height 17
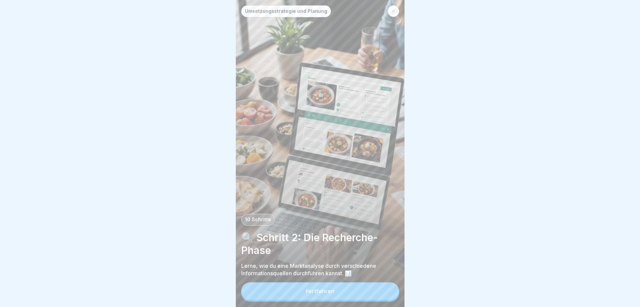
click at [357, 290] on button "Fortfahren" at bounding box center [320, 291] width 158 height 18
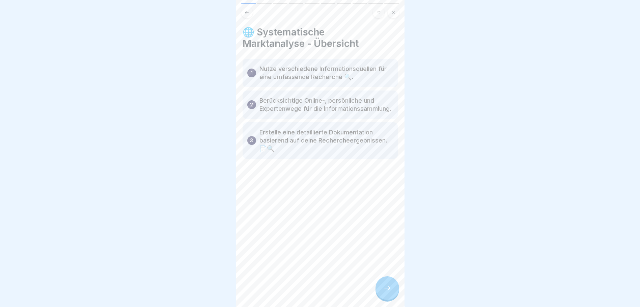
click at [392, 298] on div at bounding box center [388, 288] width 24 height 24
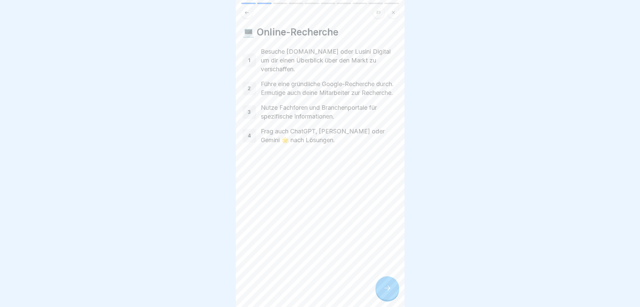
click at [388, 292] on icon at bounding box center [387, 288] width 8 height 8
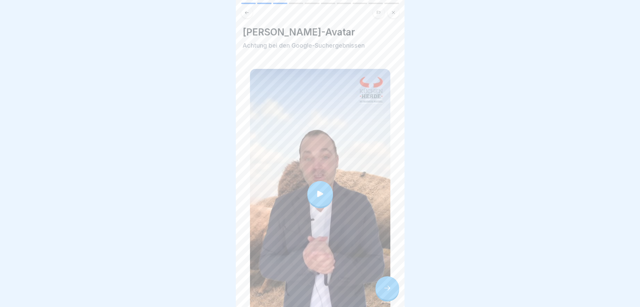
click at [317, 189] on icon at bounding box center [320, 193] width 9 height 9
click at [383, 294] on div at bounding box center [388, 288] width 24 height 24
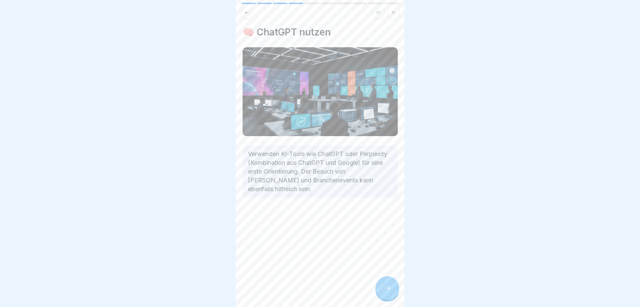
click at [382, 293] on div at bounding box center [388, 288] width 24 height 24
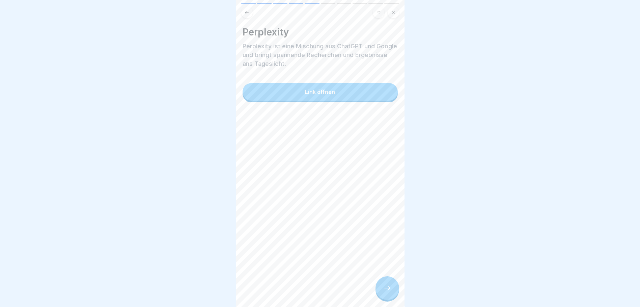
click at [339, 93] on button "Link öffnen" at bounding box center [320, 92] width 155 height 18
click at [391, 299] on div at bounding box center [388, 288] width 24 height 24
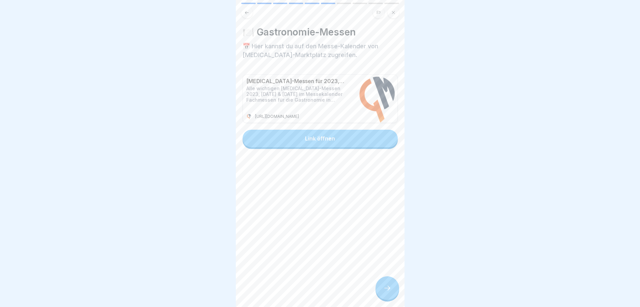
click at [312, 143] on button "Link öffnen" at bounding box center [320, 139] width 155 height 18
click at [389, 291] on icon at bounding box center [387, 288] width 8 height 8
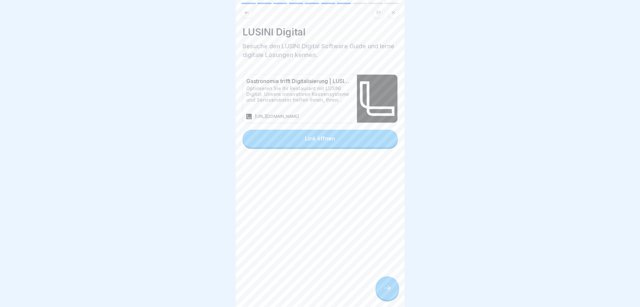
click at [336, 140] on button "Link öffnen" at bounding box center [320, 139] width 155 height 18
click at [380, 293] on div at bounding box center [388, 288] width 24 height 24
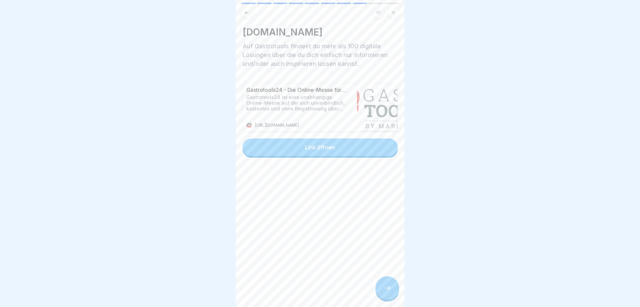
click at [339, 147] on button "Link öffnen" at bounding box center [320, 147] width 155 height 18
click at [384, 284] on div at bounding box center [388, 288] width 24 height 24
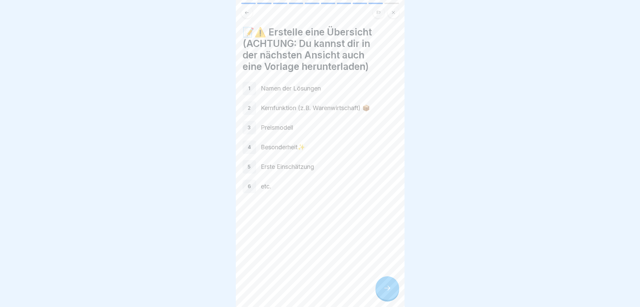
click at [390, 300] on div at bounding box center [388, 288] width 24 height 24
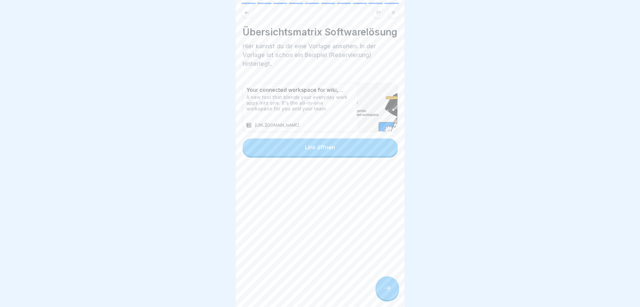
click at [310, 153] on button "Link öffnen" at bounding box center [320, 147] width 155 height 18
click at [388, 292] on icon at bounding box center [387, 288] width 8 height 8
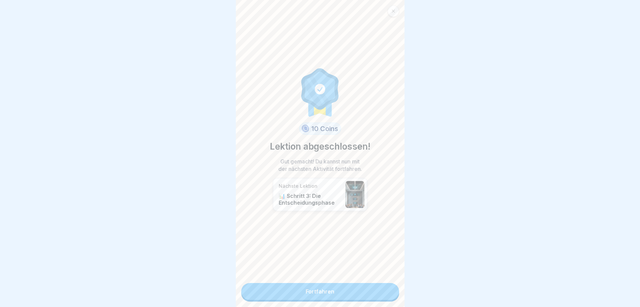
click at [356, 294] on link "Fortfahren" at bounding box center [320, 291] width 158 height 17
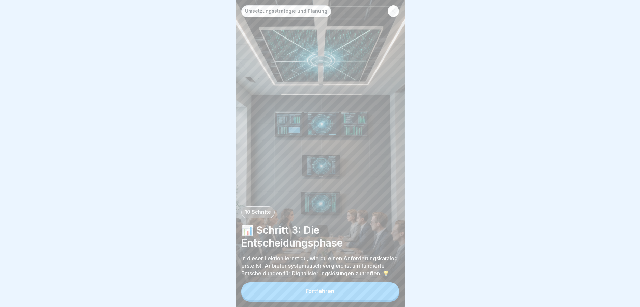
scroll to position [5, 0]
click at [327, 288] on button "Fortfahren" at bounding box center [320, 291] width 158 height 18
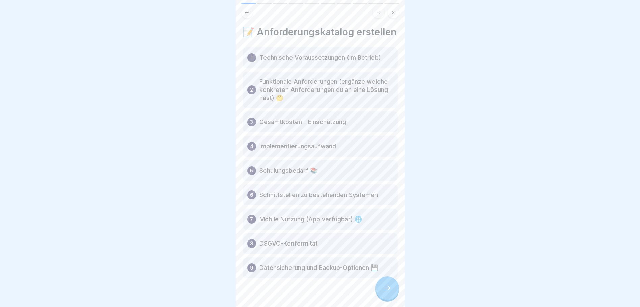
click at [379, 292] on div at bounding box center [388, 288] width 24 height 24
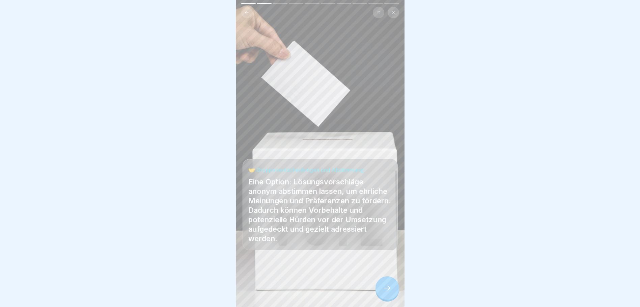
click at [383, 294] on div at bounding box center [388, 288] width 24 height 24
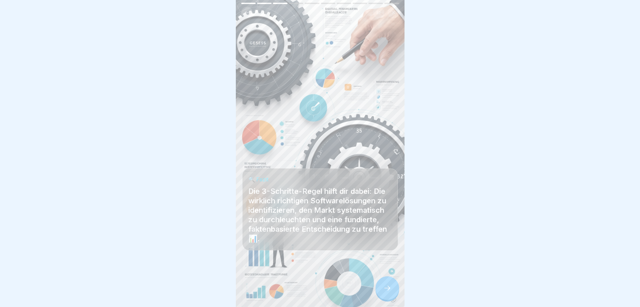
click at [389, 291] on icon at bounding box center [387, 288] width 8 height 8
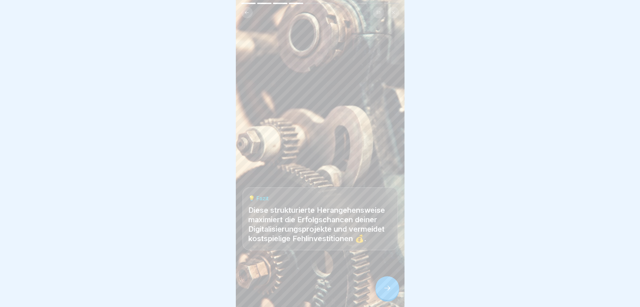
click at [390, 292] on div at bounding box center [388, 288] width 24 height 24
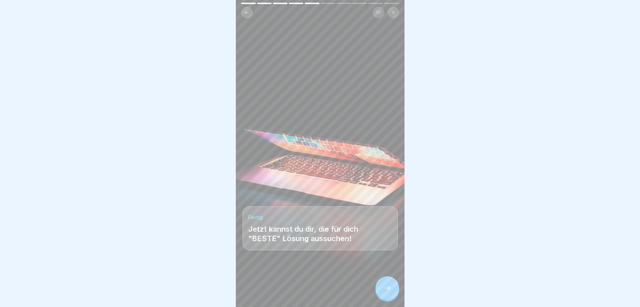
click at [386, 284] on div at bounding box center [388, 288] width 24 height 24
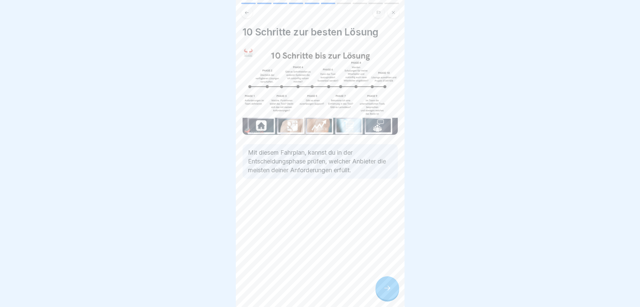
scroll to position [0, 0]
click at [389, 290] on icon at bounding box center [387, 288] width 6 height 5
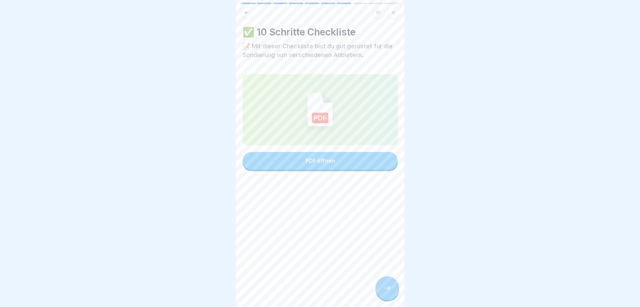
click at [341, 164] on button "PDF öffnen" at bounding box center [320, 161] width 155 height 18
click at [388, 290] on div at bounding box center [388, 288] width 24 height 24
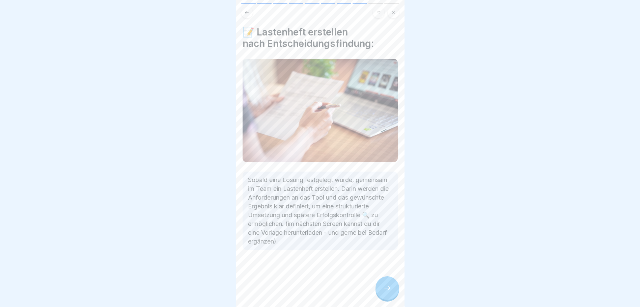
click at [391, 292] on icon at bounding box center [387, 288] width 8 height 8
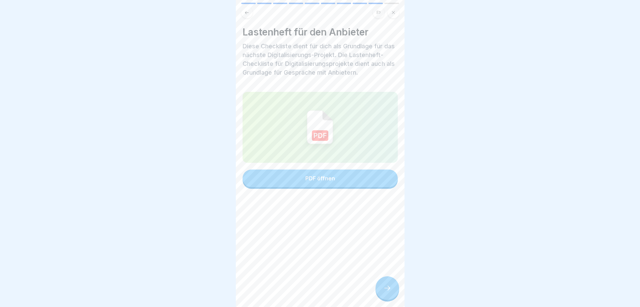
click at [342, 186] on button "PDF öffnen" at bounding box center [320, 178] width 155 height 18
click at [391, 297] on div at bounding box center [388, 288] width 24 height 24
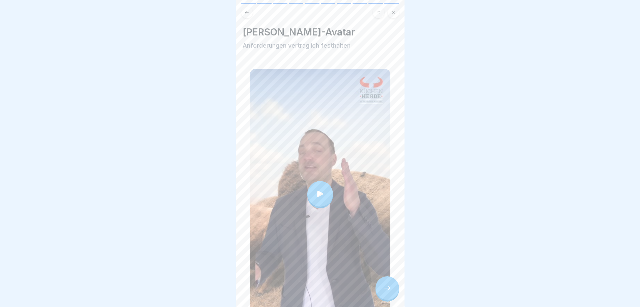
click at [324, 187] on div at bounding box center [321, 194] width 26 height 26
click at [389, 292] on icon at bounding box center [387, 288] width 8 height 8
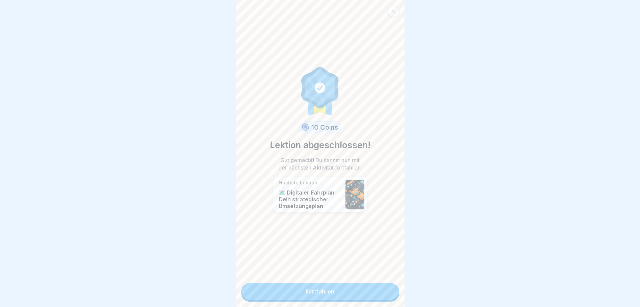
click at [356, 290] on link "Fortfahren" at bounding box center [320, 291] width 158 height 17
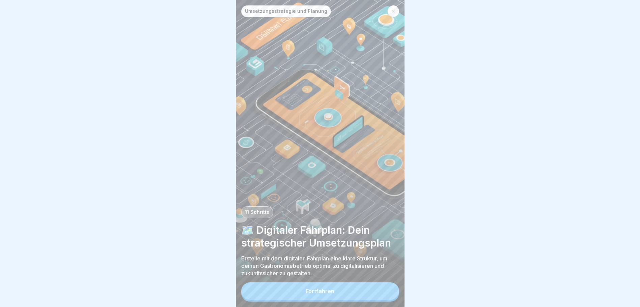
click at [369, 296] on button "Fortfahren" at bounding box center [320, 291] width 158 height 18
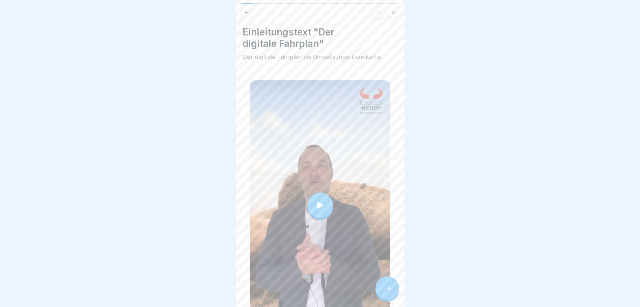
click at [325, 196] on div at bounding box center [321, 205] width 26 height 26
click at [394, 289] on div at bounding box center [388, 288] width 24 height 24
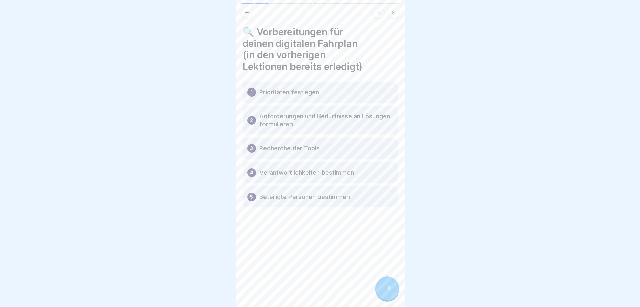
click at [388, 292] on icon at bounding box center [387, 288] width 8 height 8
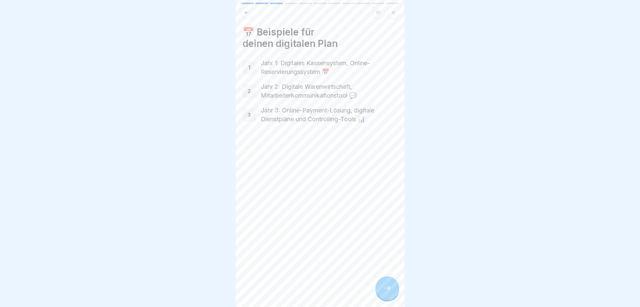
click at [395, 295] on div at bounding box center [388, 288] width 24 height 24
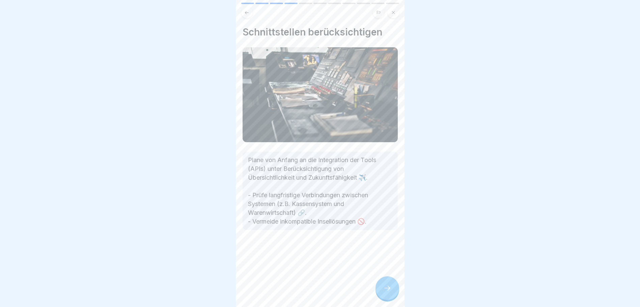
click at [387, 292] on icon at bounding box center [387, 288] width 8 height 8
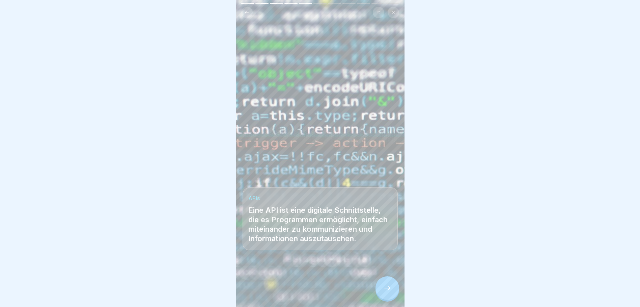
click at [388, 292] on icon at bounding box center [387, 288] width 8 height 8
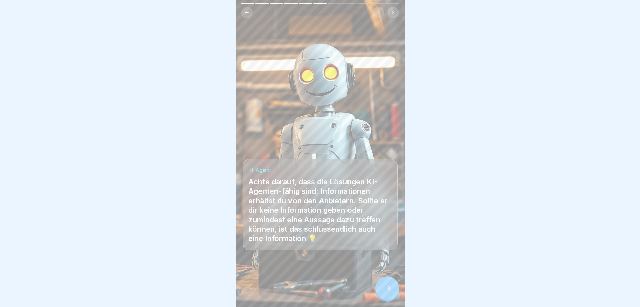
click at [381, 291] on div at bounding box center [388, 288] width 24 height 24
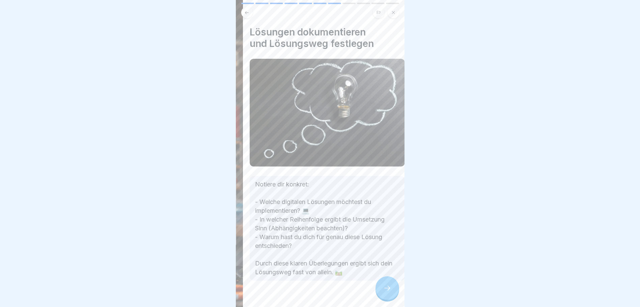
click at [298, 244] on p "Notiere dir konkret: - Welche digitalen Lösungen möchtest du implementieren? 💻 …" at bounding box center [327, 228] width 144 height 97
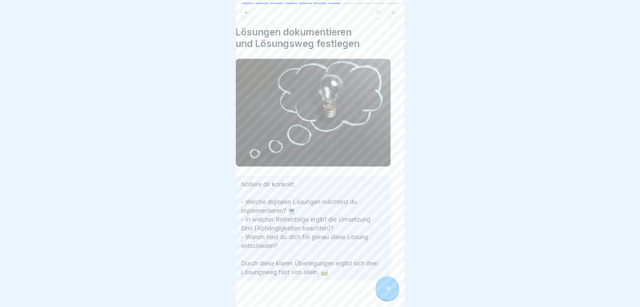
click at [264, 232] on p "Notiere dir konkret: - Welche digitalen Lösungen möchtest du implementieren? 💻 …" at bounding box center [313, 228] width 144 height 97
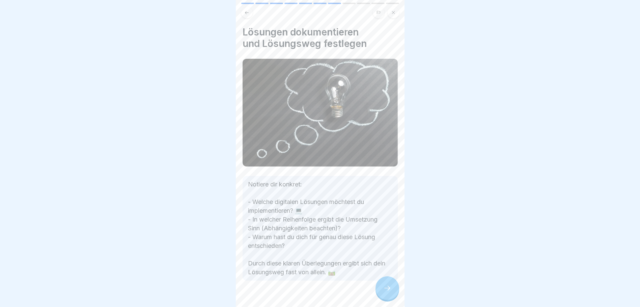
click at [194, 217] on body "Umsetzungsstrategie und Planung 11 Schritte 🗺️ Digitaler Fahrplan: Dein strateg…" at bounding box center [320, 153] width 640 height 307
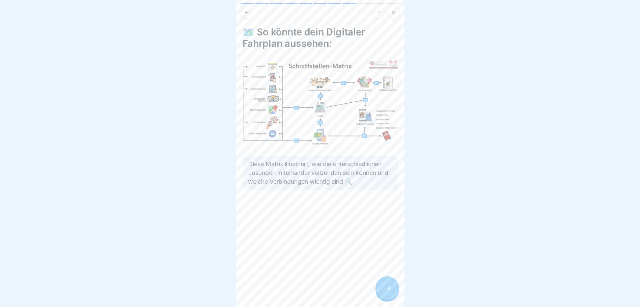
click at [392, 293] on div at bounding box center [388, 288] width 24 height 24
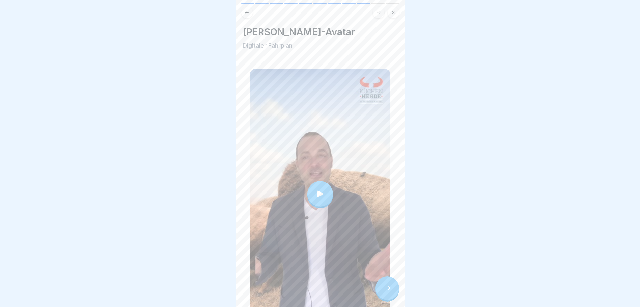
click at [317, 193] on icon at bounding box center [320, 193] width 9 height 9
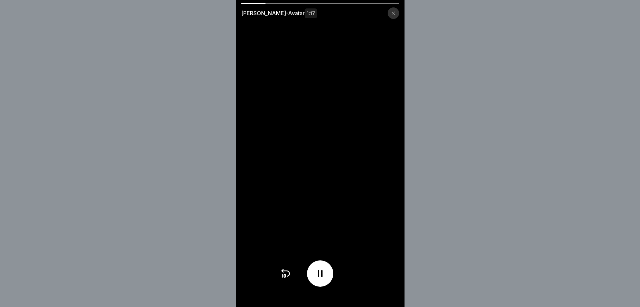
click at [322, 276] on icon at bounding box center [320, 273] width 11 height 11
click at [326, 275] on icon at bounding box center [320, 273] width 11 height 11
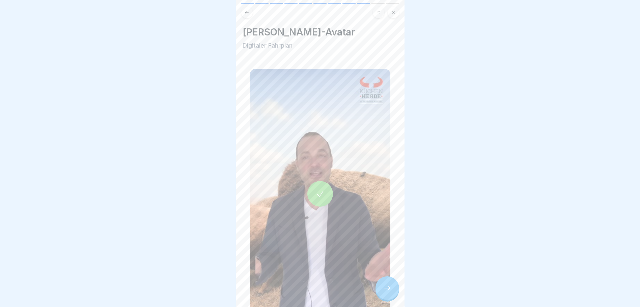
click at [391, 291] on icon at bounding box center [387, 288] width 8 height 8
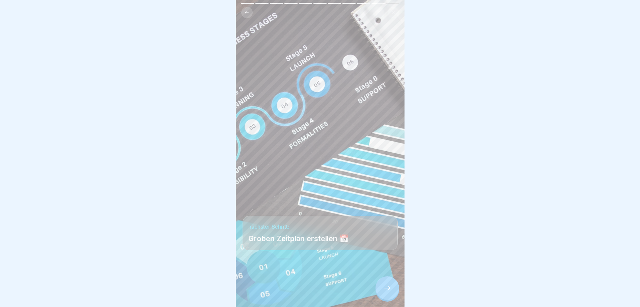
click at [387, 287] on div at bounding box center [388, 288] width 24 height 24
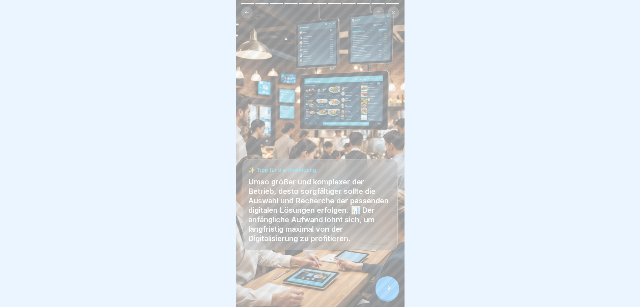
click at [388, 291] on icon at bounding box center [387, 288] width 8 height 8
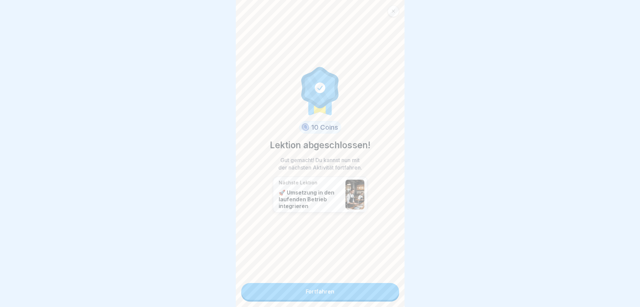
click at [332, 291] on link "Fortfahren" at bounding box center [320, 291] width 158 height 17
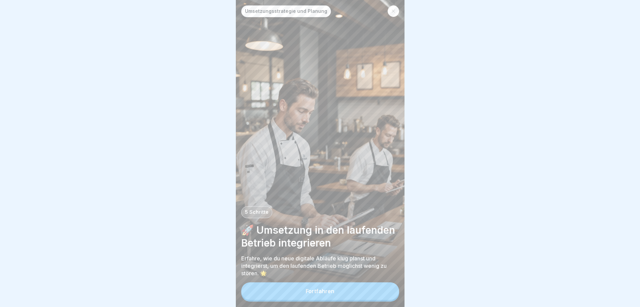
click at [331, 294] on div "Fortfahren" at bounding box center [320, 291] width 29 height 6
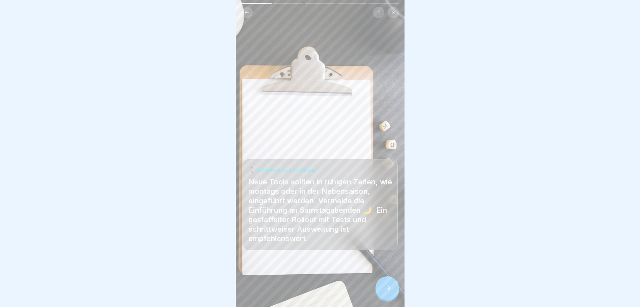
click at [386, 288] on div at bounding box center [388, 288] width 24 height 24
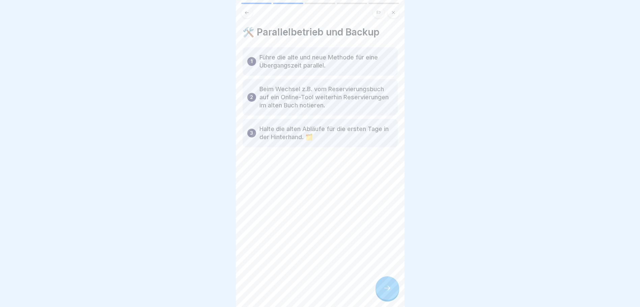
click at [386, 287] on div at bounding box center [388, 288] width 24 height 24
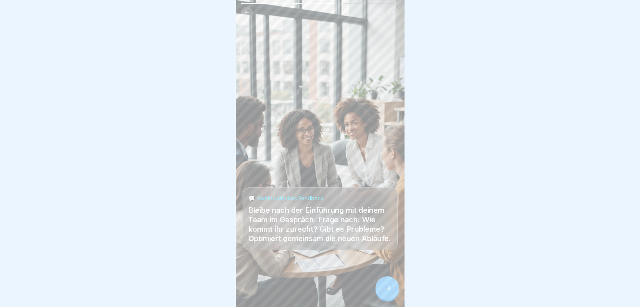
click at [391, 282] on div "Umsetzungsstrategie und Planung 5 Schritte 🚀 Umsetzung in den laufenden Betrieb…" at bounding box center [320, 153] width 169 height 307
click at [394, 290] on div at bounding box center [388, 288] width 24 height 24
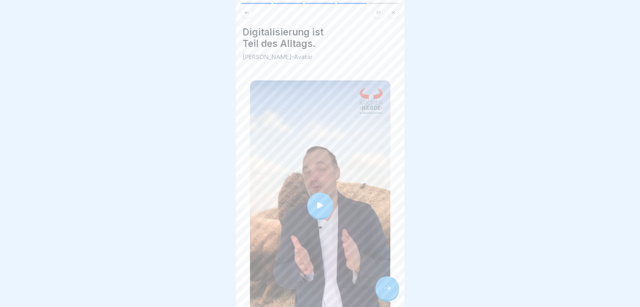
click at [324, 201] on div at bounding box center [321, 205] width 26 height 26
click at [390, 290] on icon at bounding box center [387, 288] width 6 height 5
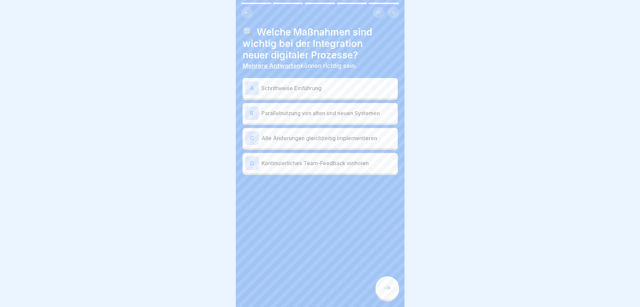
click at [313, 90] on p "Schrittweise Einführung" at bounding box center [329, 88] width 134 height 8
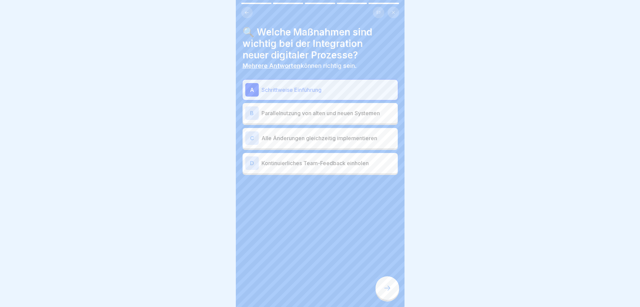
click at [319, 114] on p "Parallelnutzung von alten und neuen Systemen" at bounding box center [329, 113] width 134 height 8
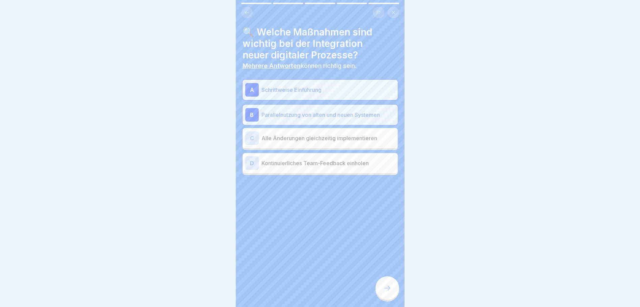
click at [333, 166] on p "Kontinuierliches Team-Feedback einholen" at bounding box center [329, 163] width 134 height 8
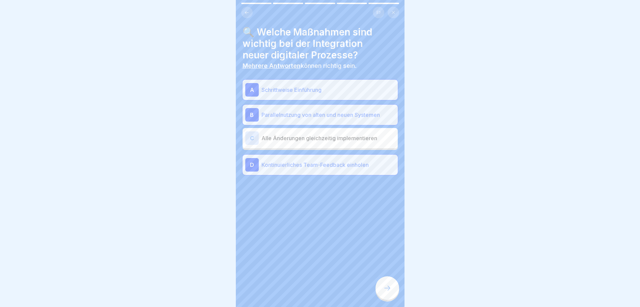
click at [382, 288] on div at bounding box center [388, 288] width 24 height 24
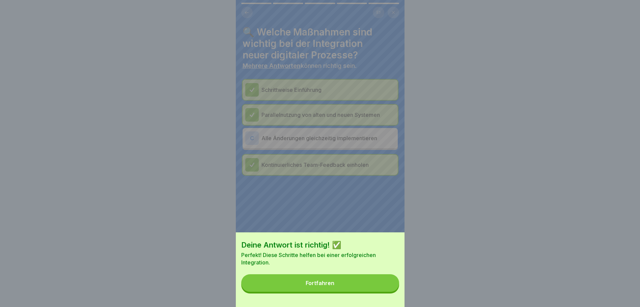
click at [366, 281] on button "Fortfahren" at bounding box center [320, 283] width 158 height 18
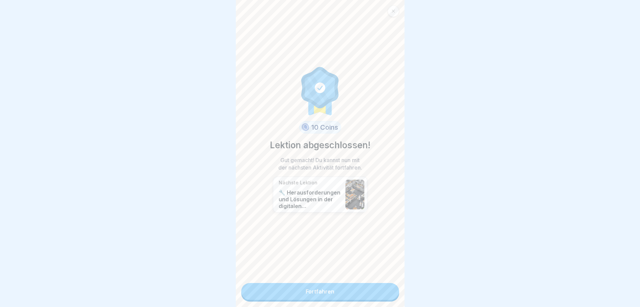
click at [330, 296] on link "Fortfahren" at bounding box center [320, 291] width 158 height 17
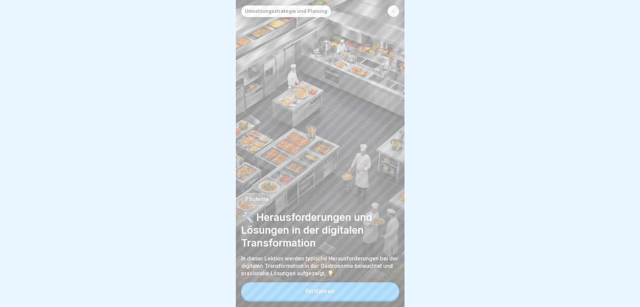
click at [314, 291] on button "Fortfahren" at bounding box center [320, 291] width 158 height 18
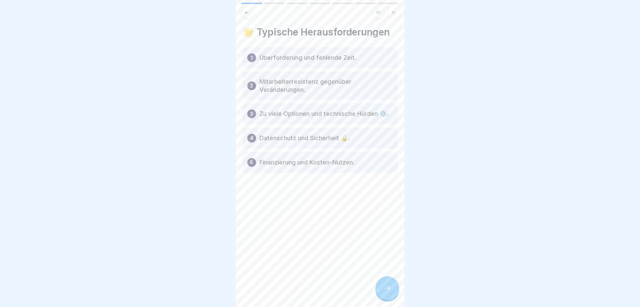
click at [398, 297] on div at bounding box center [388, 288] width 24 height 24
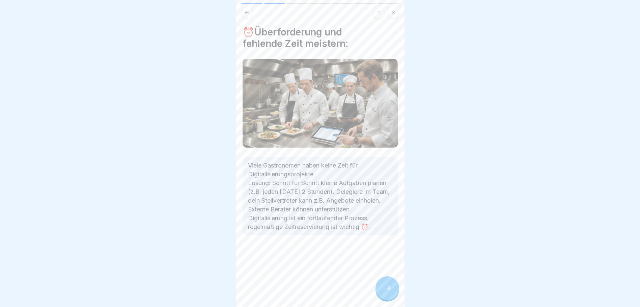
click at [391, 292] on icon at bounding box center [387, 288] width 8 height 8
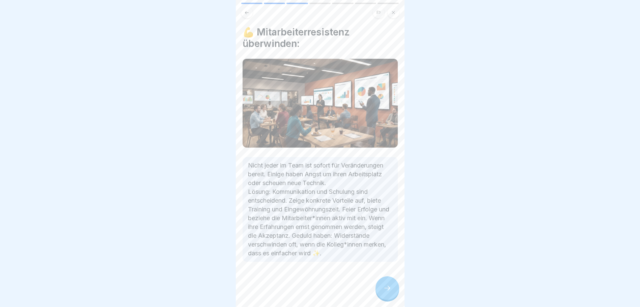
click at [391, 292] on icon at bounding box center [387, 288] width 8 height 8
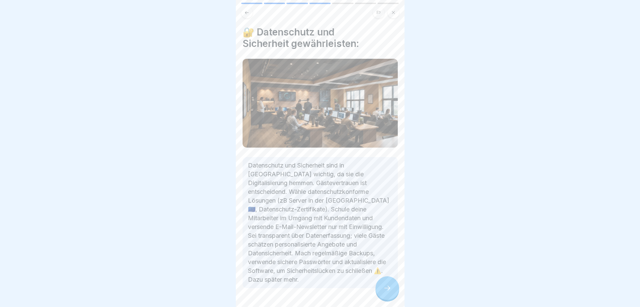
click at [391, 292] on icon at bounding box center [387, 288] width 8 height 8
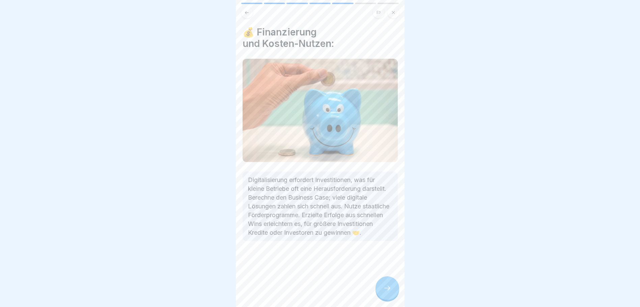
click at [395, 292] on div at bounding box center [388, 288] width 24 height 24
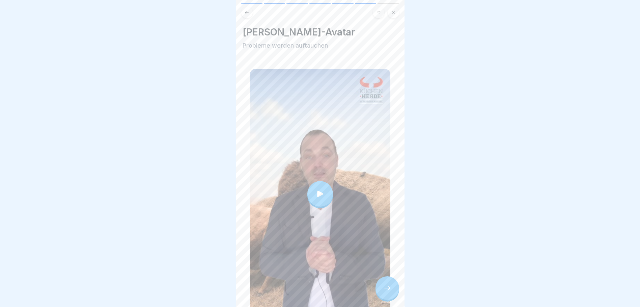
click at [317, 191] on icon at bounding box center [320, 193] width 6 height 6
click at [391, 290] on icon at bounding box center [387, 288] width 8 height 8
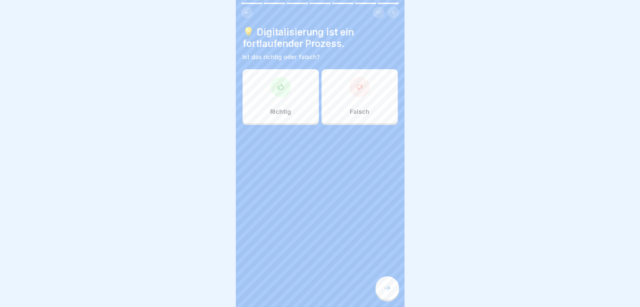
click at [301, 94] on div "Richtig" at bounding box center [281, 96] width 76 height 54
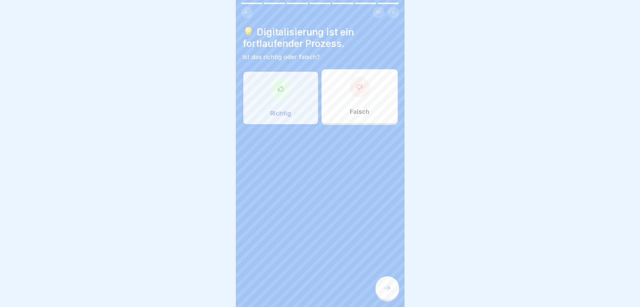
click at [392, 295] on div at bounding box center [388, 288] width 24 height 24
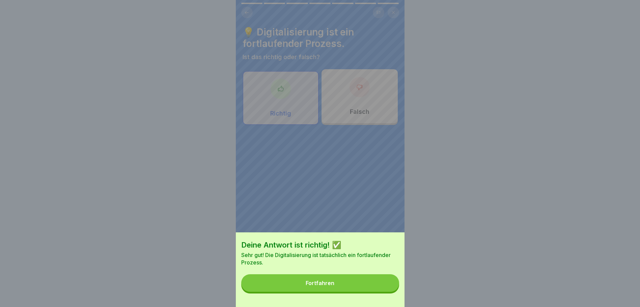
click at [378, 292] on button "Fortfahren" at bounding box center [320, 283] width 158 height 18
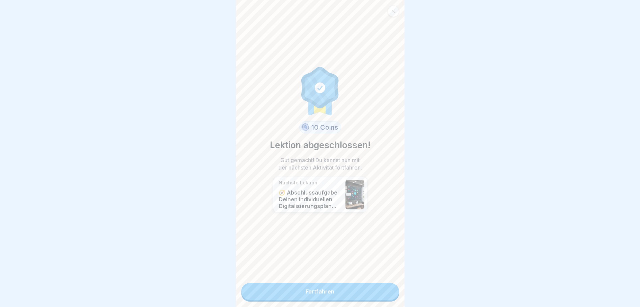
click at [346, 290] on link "Fortfahren" at bounding box center [320, 291] width 158 height 17
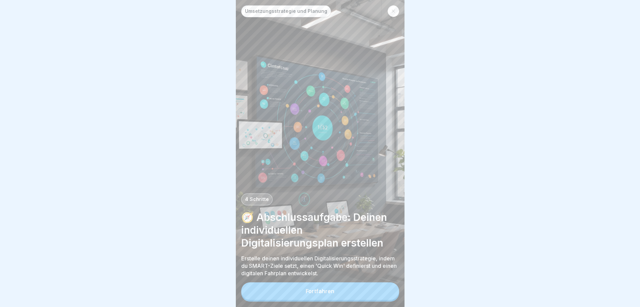
click at [343, 294] on button "Fortfahren" at bounding box center [320, 291] width 158 height 18
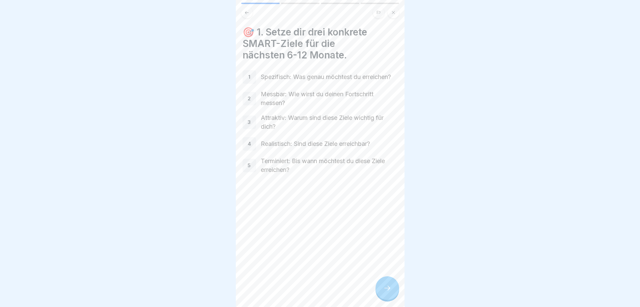
click at [388, 291] on icon at bounding box center [387, 288] width 8 height 8
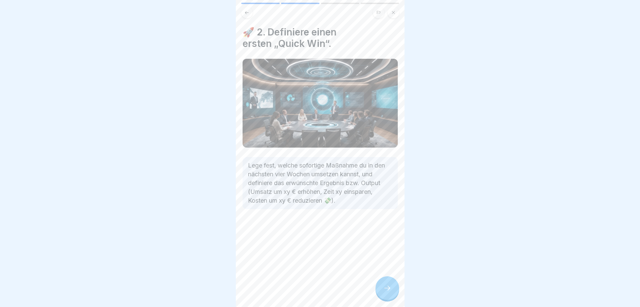
click at [388, 291] on icon at bounding box center [387, 288] width 8 height 8
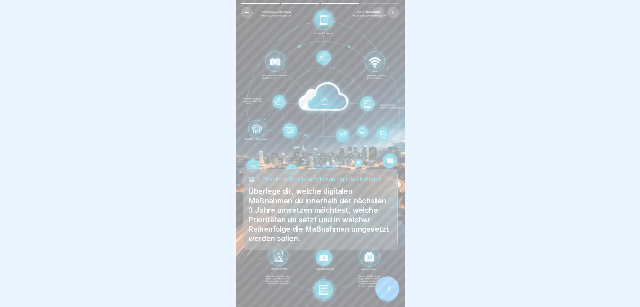
click at [388, 291] on icon at bounding box center [387, 288] width 8 height 8
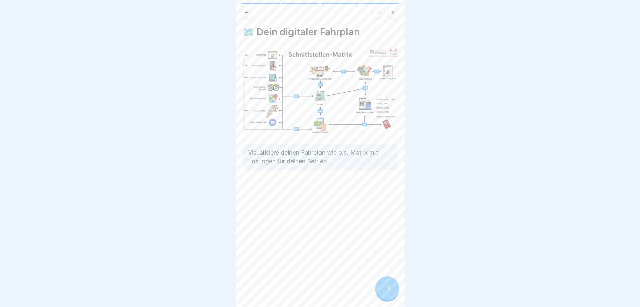
click at [388, 291] on icon at bounding box center [387, 288] width 8 height 8
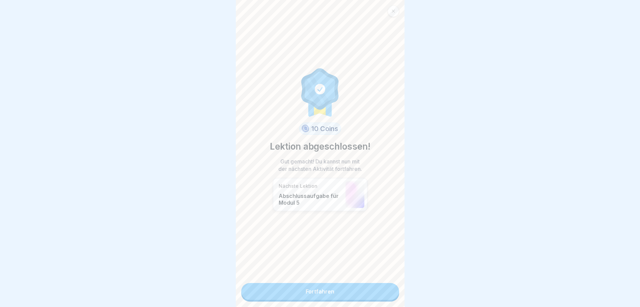
click at [378, 295] on link "Fortfahren" at bounding box center [320, 291] width 158 height 17
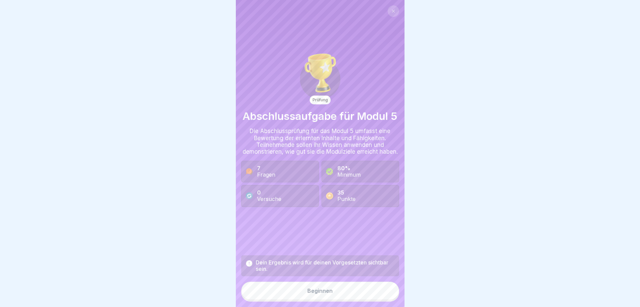
click at [358, 295] on button "Beginnen" at bounding box center [320, 291] width 158 height 18
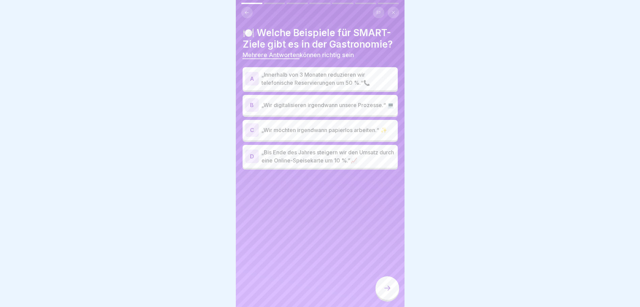
click at [335, 161] on p "„Bis Ende des Jahres steigern wir den Umsatz durch eine Online-Speisekarte um 1…" at bounding box center [329, 156] width 134 height 16
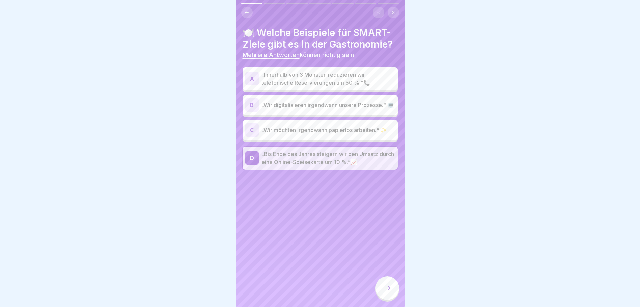
click at [336, 79] on p "„Innerhalb von 3 Monaten reduzieren wir telefonische Reservierungen um 50 %.“📞" at bounding box center [329, 79] width 134 height 16
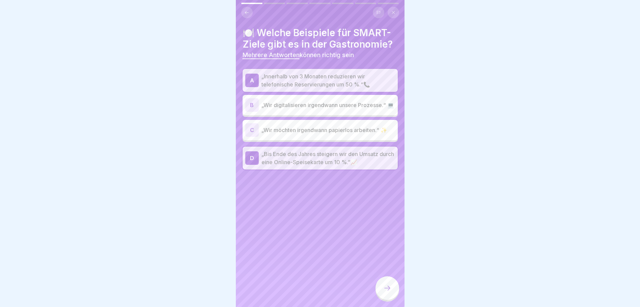
click at [389, 292] on icon at bounding box center [387, 288] width 8 height 8
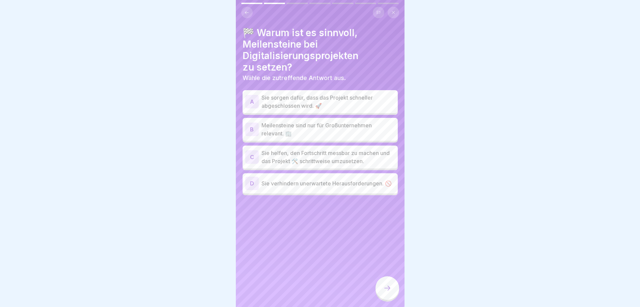
click at [373, 158] on p "Sie helfen, den Fortschritt messbar zu machen und das Projekt 🛠️ schrittweise u…" at bounding box center [329, 157] width 134 height 16
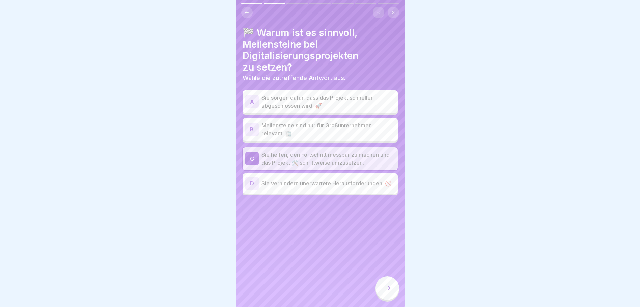
click at [323, 102] on p "Sie sorgen dafür, dass das Projekt schneller abgeschlossen wird. 🚀" at bounding box center [329, 102] width 134 height 16
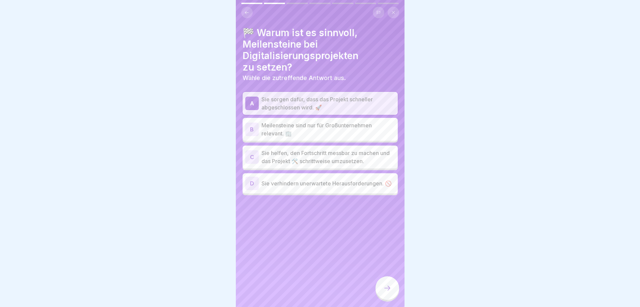
click at [387, 292] on icon at bounding box center [387, 288] width 8 height 8
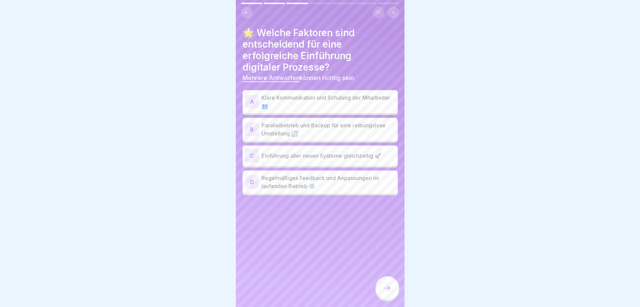
click at [280, 102] on p "Klare Kommunikation und Schulung der Mitarbeiter👥" at bounding box center [329, 102] width 134 height 16
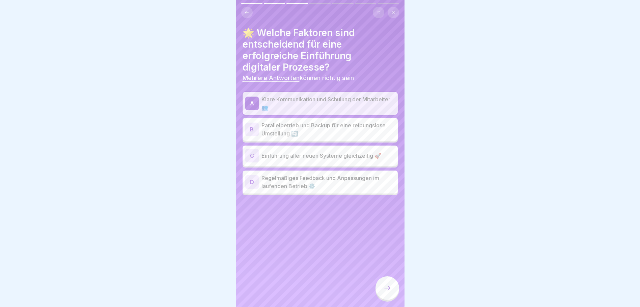
click at [368, 128] on p "Parallelbetrieb und Backup für eine reibungslose Umstellung 🔄" at bounding box center [329, 129] width 134 height 16
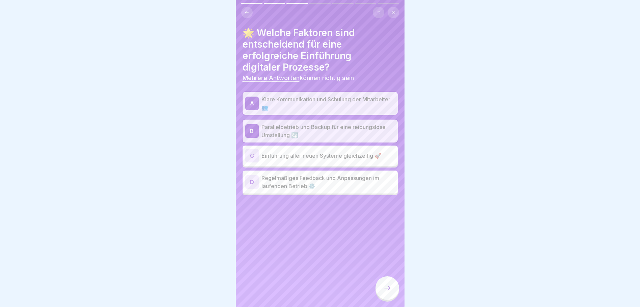
click at [372, 184] on p "Regelmäßiges Feedback und Anpassungen im laufenden Betrieb ⚙️" at bounding box center [329, 182] width 134 height 16
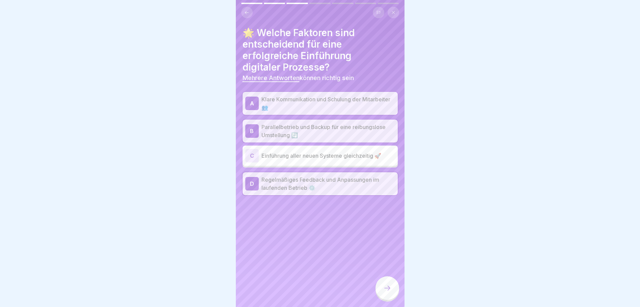
click at [394, 291] on div at bounding box center [388, 288] width 24 height 24
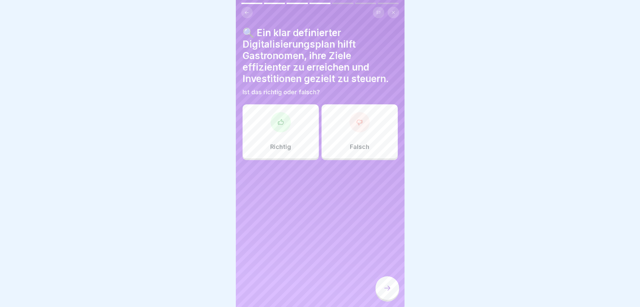
click at [296, 124] on div "Richtig" at bounding box center [281, 131] width 76 height 54
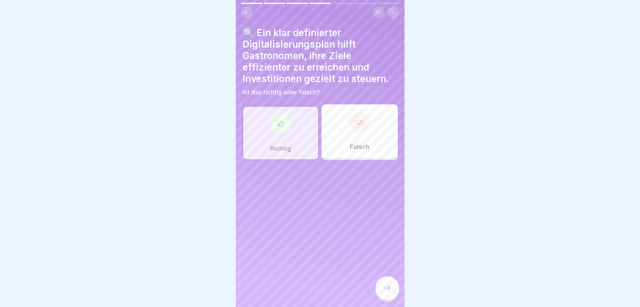
click at [388, 292] on icon at bounding box center [387, 288] width 8 height 8
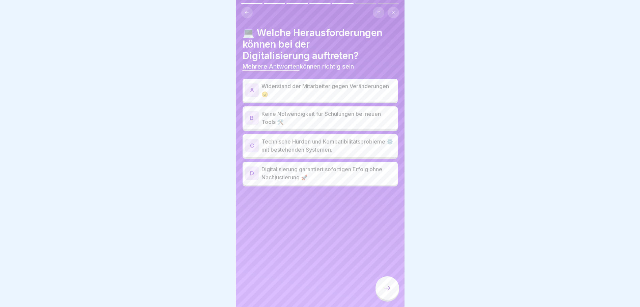
click at [327, 89] on p "Widerstand der Mitarbeiter gegen Veränderungen 😟" at bounding box center [329, 90] width 134 height 16
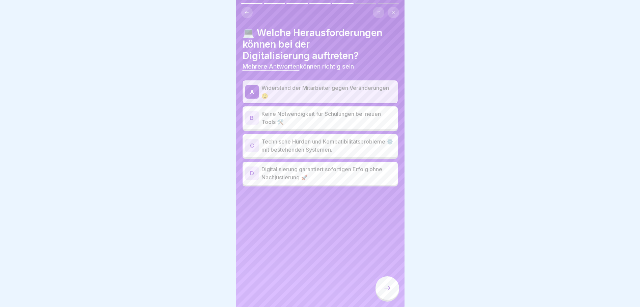
click at [333, 150] on p "Technische Hürden und Kompatibilitätsprobleme ⚙️ mit bestehenden Systemen." at bounding box center [329, 145] width 134 height 16
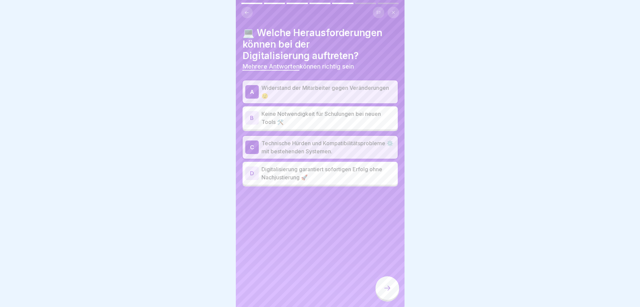
click at [384, 288] on div at bounding box center [388, 288] width 24 height 24
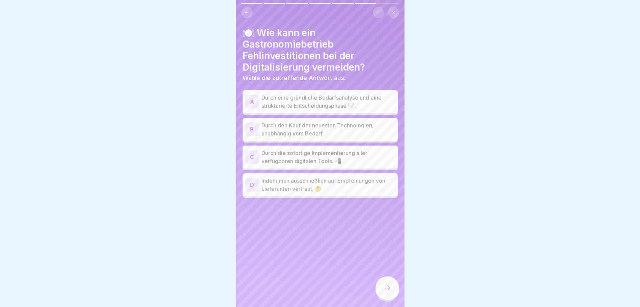
click at [299, 98] on p "Durch eine gründliche Bedarfsanalyse und eine strukturierte Entscheidungsphase …" at bounding box center [329, 102] width 134 height 16
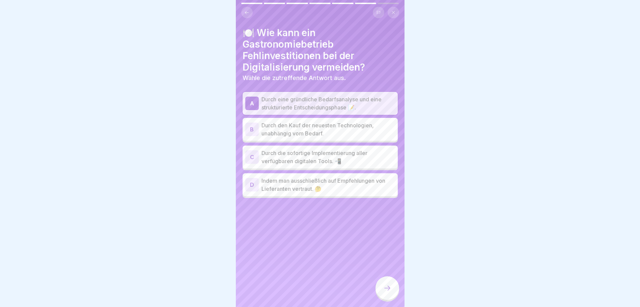
click at [393, 291] on div at bounding box center [388, 288] width 24 height 24
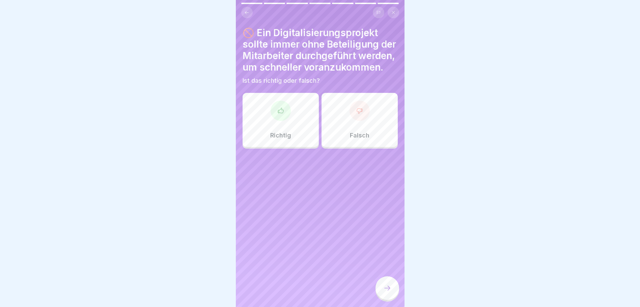
click at [355, 118] on div at bounding box center [360, 111] width 20 height 20
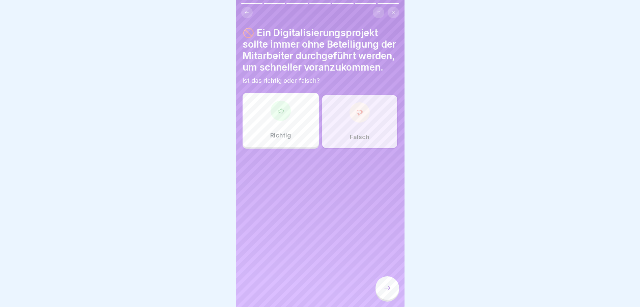
click at [389, 287] on div at bounding box center [388, 288] width 24 height 24
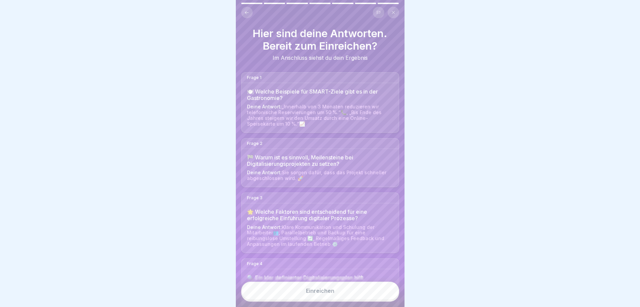
click at [349, 299] on button "Einreichen" at bounding box center [320, 291] width 158 height 18
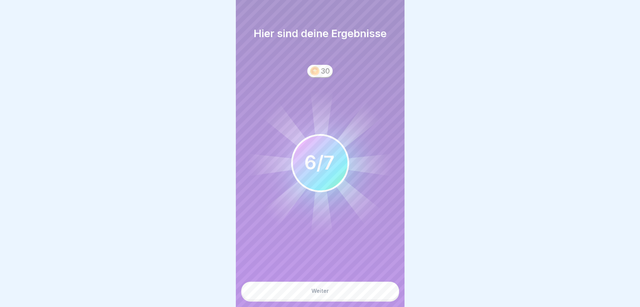
click at [358, 294] on button "Weiter" at bounding box center [320, 291] width 158 height 18
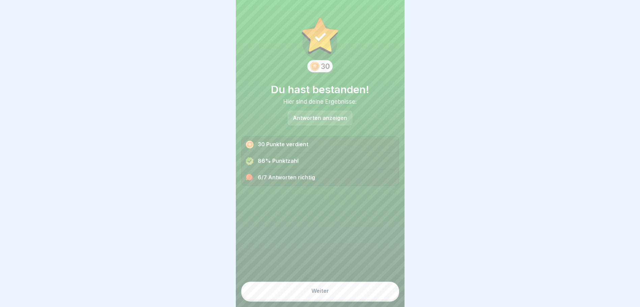
click at [324, 294] on div "Weiter" at bounding box center [321, 291] width 18 height 6
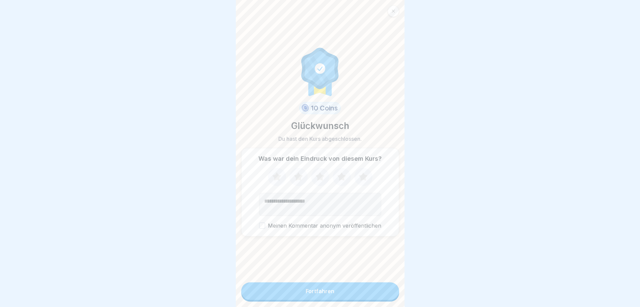
click at [368, 178] on icon at bounding box center [363, 177] width 18 height 18
click at [324, 180] on icon at bounding box center [320, 177] width 18 height 18
click at [300, 180] on icon at bounding box center [299, 177] width 18 height 18
click at [325, 294] on div "Fortfahren" at bounding box center [320, 291] width 29 height 6
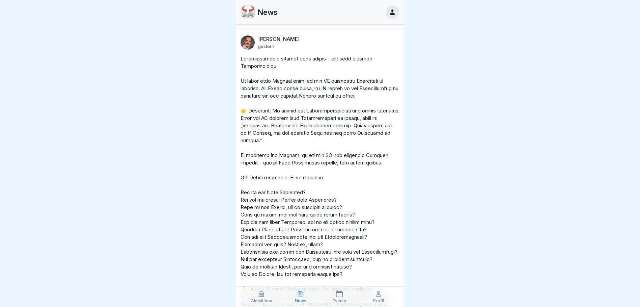
scroll to position [5, 0]
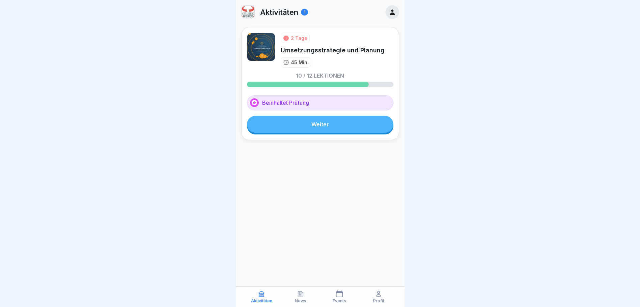
click at [322, 124] on link "Weiter" at bounding box center [320, 124] width 147 height 17
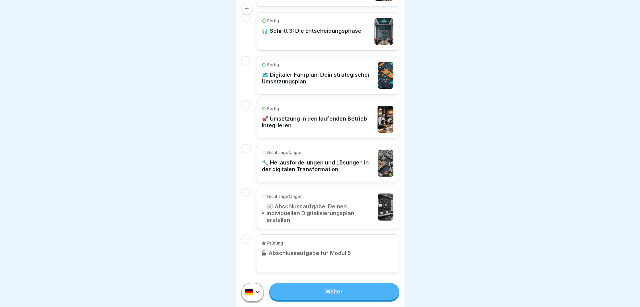
scroll to position [508, 0]
